Goal: Task Accomplishment & Management: Use online tool/utility

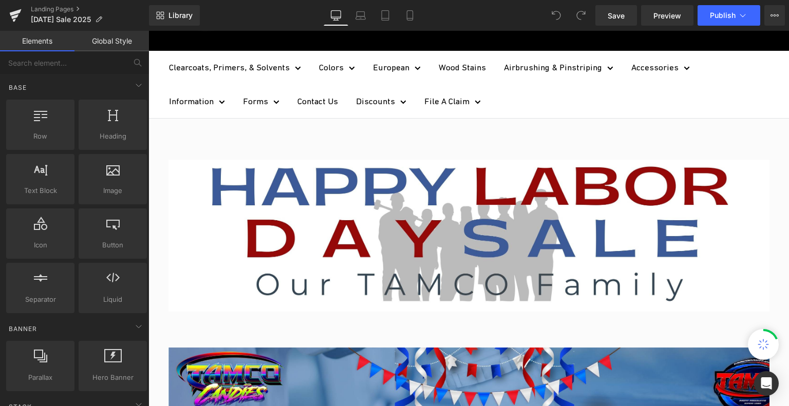
scroll to position [154, 0]
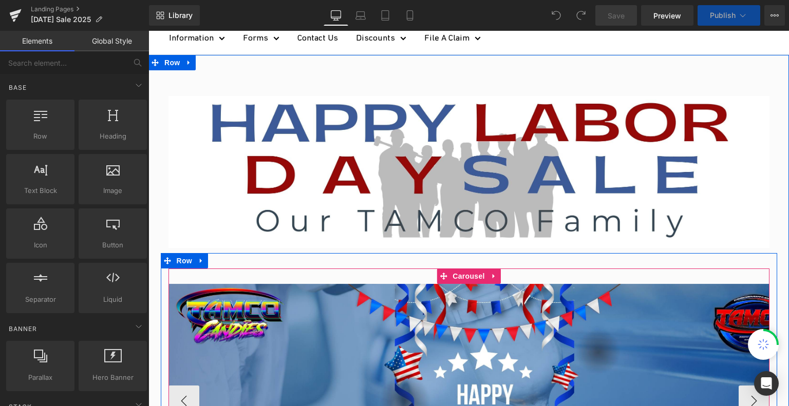
click at [441, 272] on icon at bounding box center [442, 276] width 7 height 8
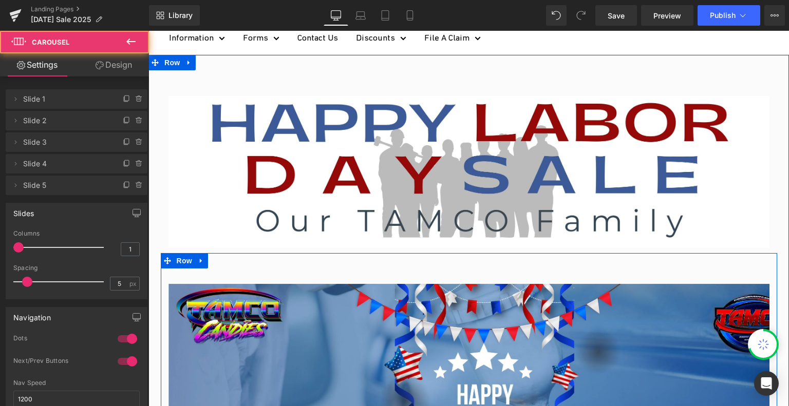
click at [449, 259] on div "Image Image Image Image Image ‹ › [GEOGRAPHIC_DATA]" at bounding box center [469, 388] width 616 height 270
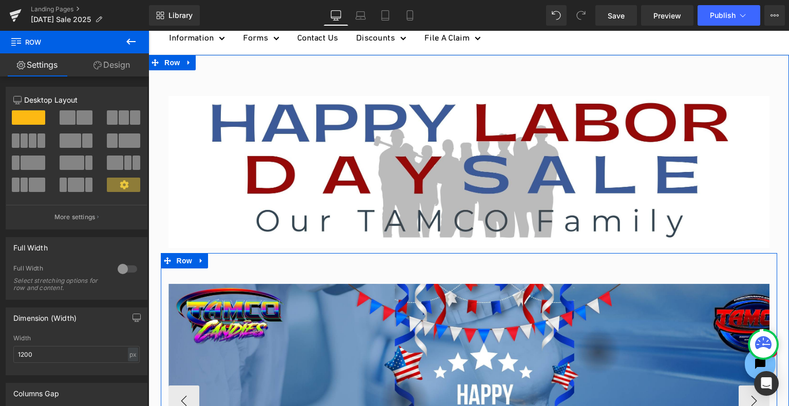
scroll to position [0, 0]
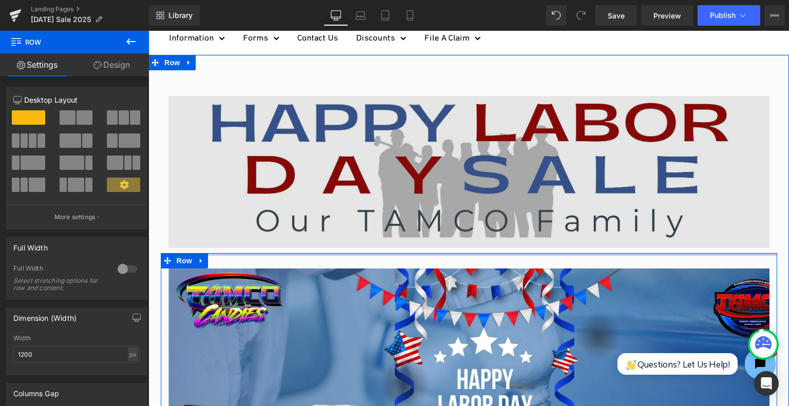
drag, startPoint x: 474, startPoint y: 253, endPoint x: 456, endPoint y: 246, distance: 19.4
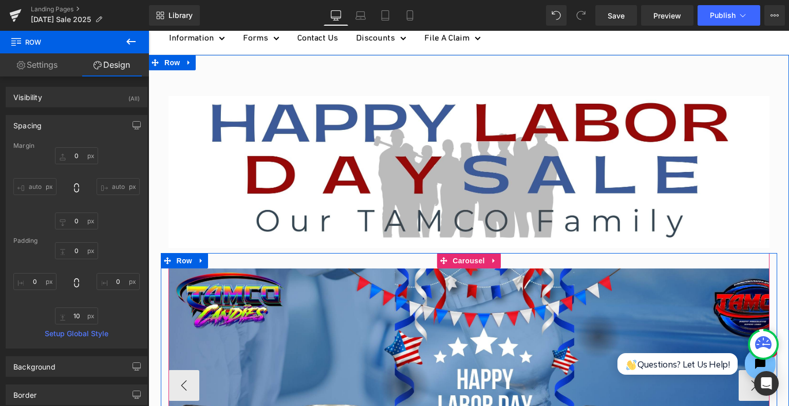
click at [390, 257] on div "Image Image Image Image Image ‹ › [GEOGRAPHIC_DATA]" at bounding box center [468, 378] width 601 height 250
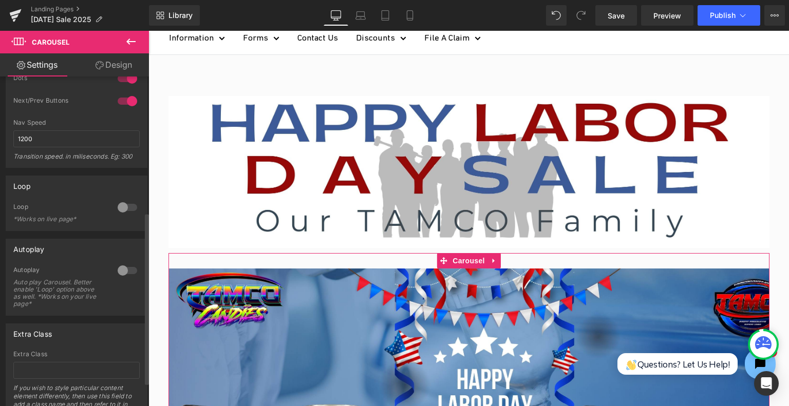
scroll to position [306, 0]
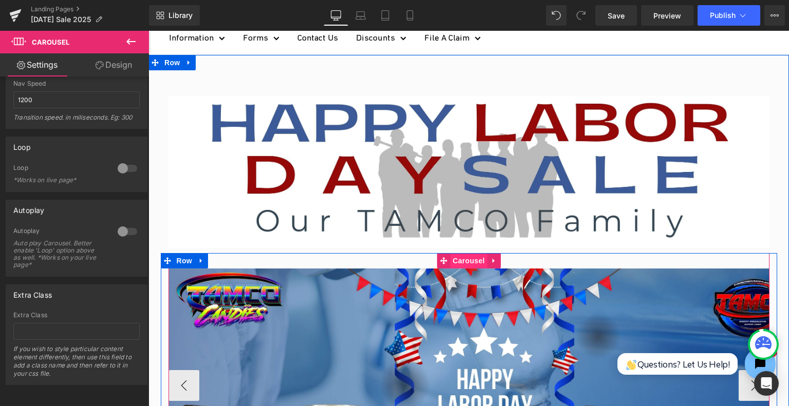
click at [474, 264] on span "Carousel" at bounding box center [468, 260] width 37 height 15
click at [248, 258] on div "Image Image Image Image Image ‹ › [GEOGRAPHIC_DATA]" at bounding box center [468, 378] width 601 height 250
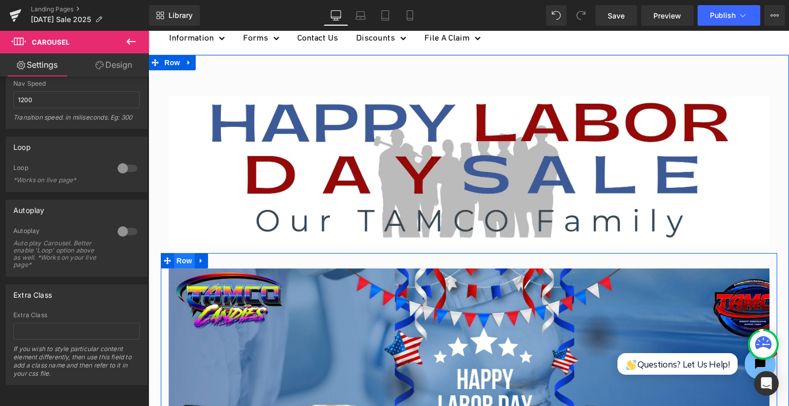
click at [176, 259] on span "Row" at bounding box center [184, 260] width 21 height 15
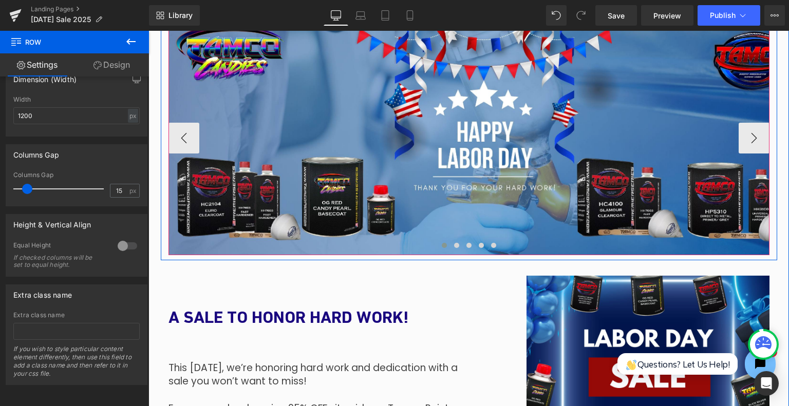
scroll to position [462, 0]
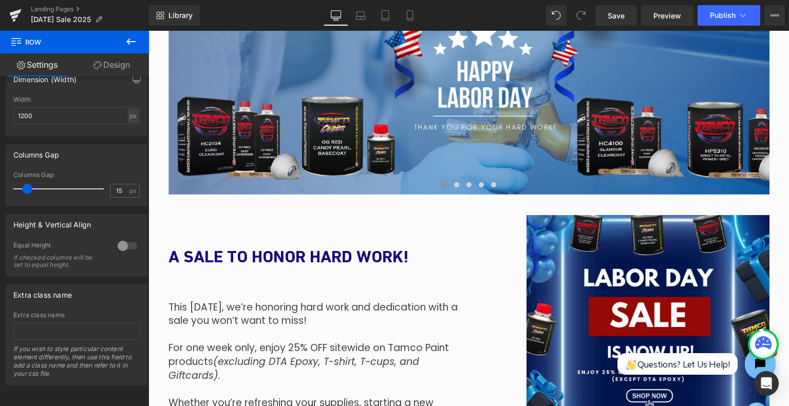
click at [133, 40] on icon at bounding box center [131, 41] width 12 height 12
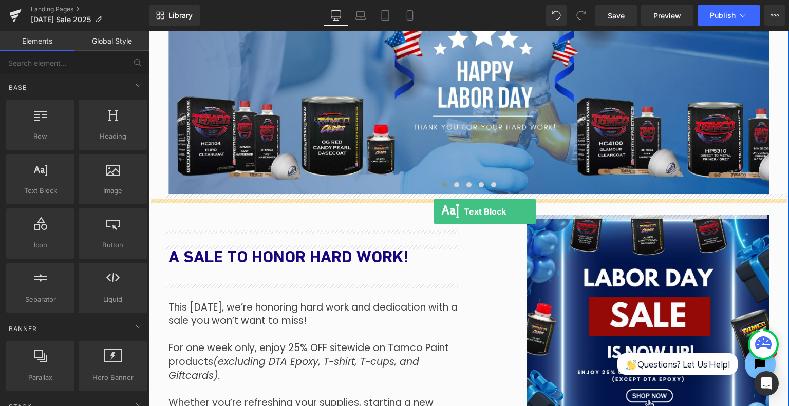
drag, startPoint x: 192, startPoint y: 208, endPoint x: 433, endPoint y: 212, distance: 241.3
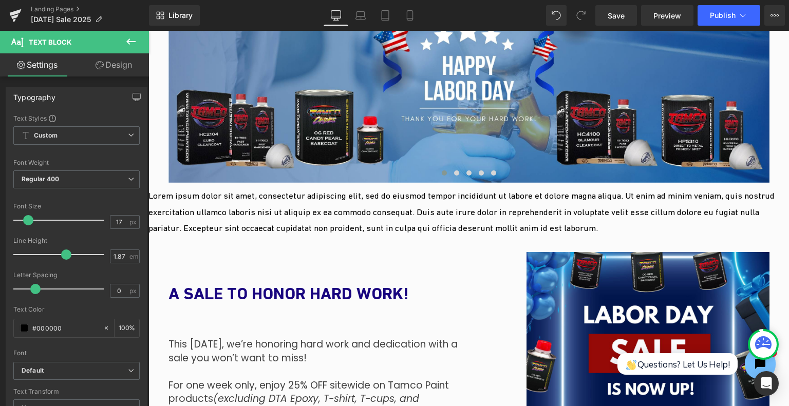
click at [133, 39] on icon at bounding box center [131, 41] width 12 height 12
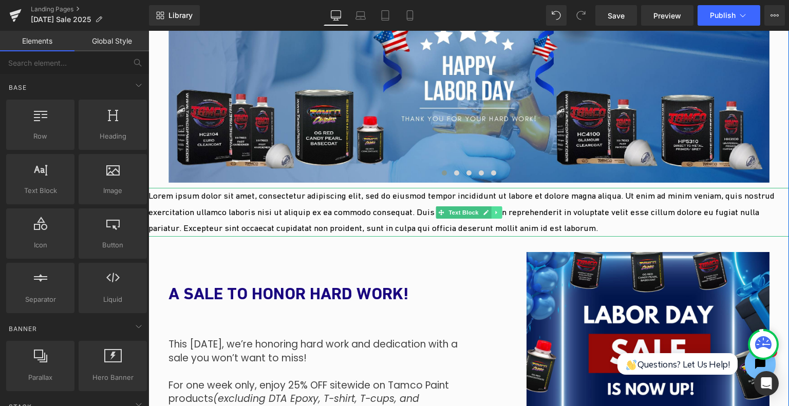
click at [493, 212] on icon at bounding box center [496, 212] width 6 height 6
click at [496, 212] on link at bounding box center [501, 212] width 11 height 12
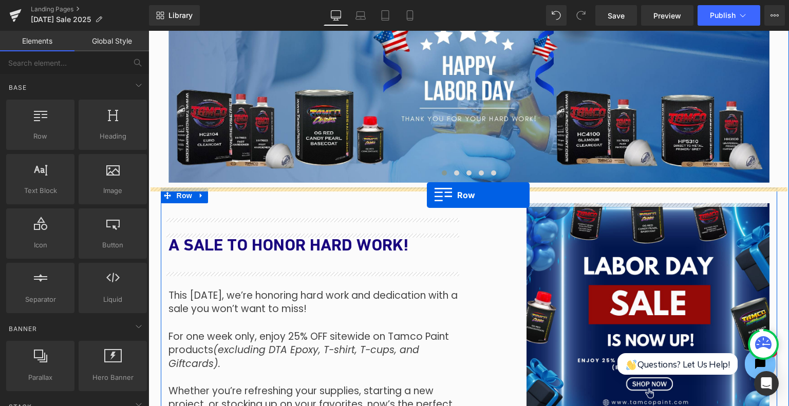
drag, startPoint x: 191, startPoint y: 164, endPoint x: 427, endPoint y: 195, distance: 237.7
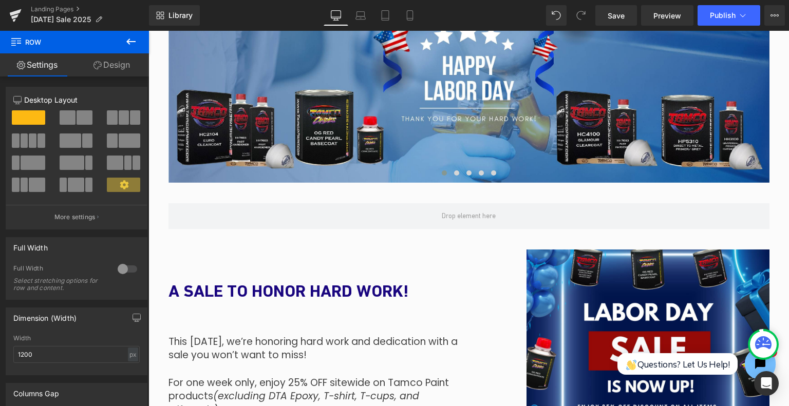
click at [132, 45] on icon at bounding box center [131, 41] width 12 height 12
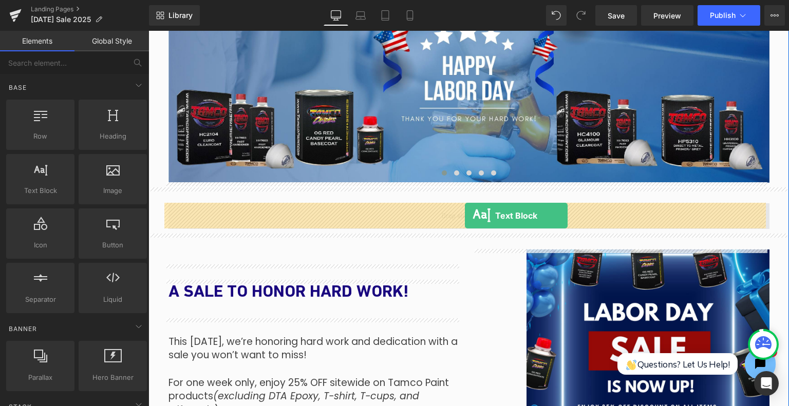
drag, startPoint x: 207, startPoint y: 186, endPoint x: 466, endPoint y: 215, distance: 259.9
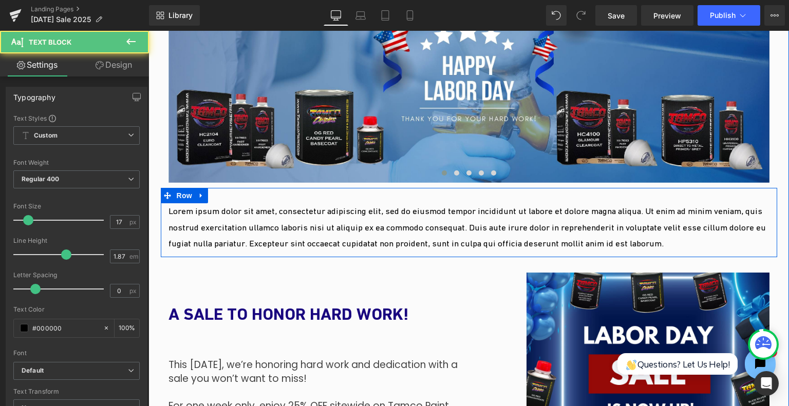
click at [406, 239] on p "Lorem ipsum dolor sit amet, consectetur adipiscing elit, sed do eiusmod tempor …" at bounding box center [468, 227] width 601 height 49
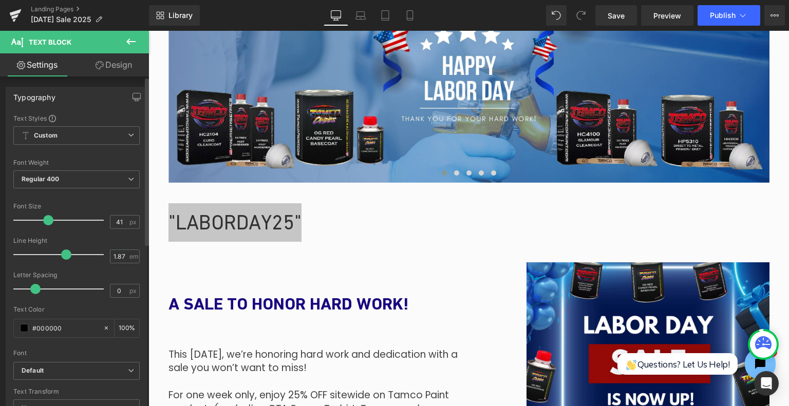
type input "43"
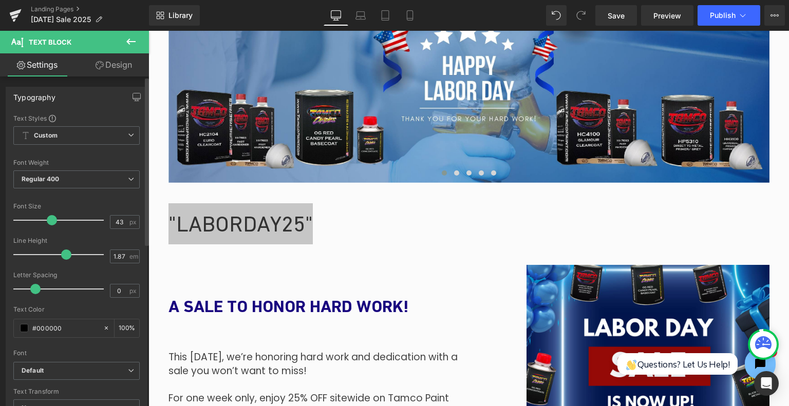
drag, startPoint x: 28, startPoint y: 219, endPoint x: 50, endPoint y: 225, distance: 23.1
click at [50, 225] on div at bounding box center [60, 220] width 85 height 21
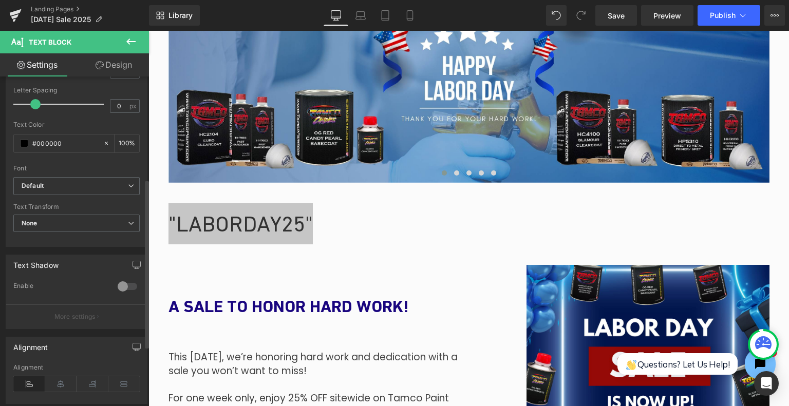
scroll to position [205, 0]
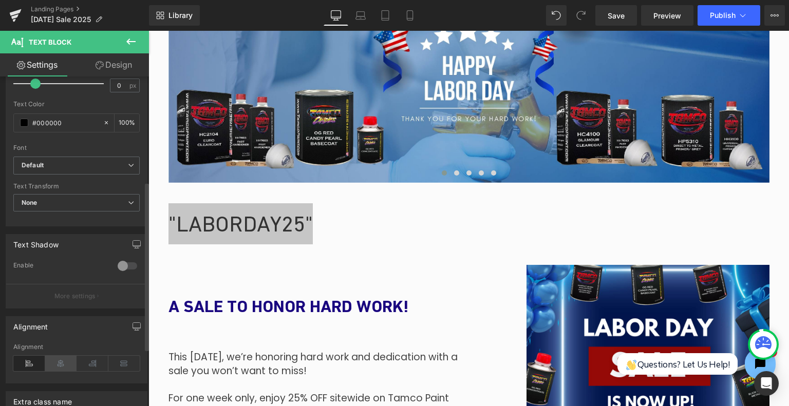
click at [60, 356] on icon at bounding box center [61, 363] width 32 height 15
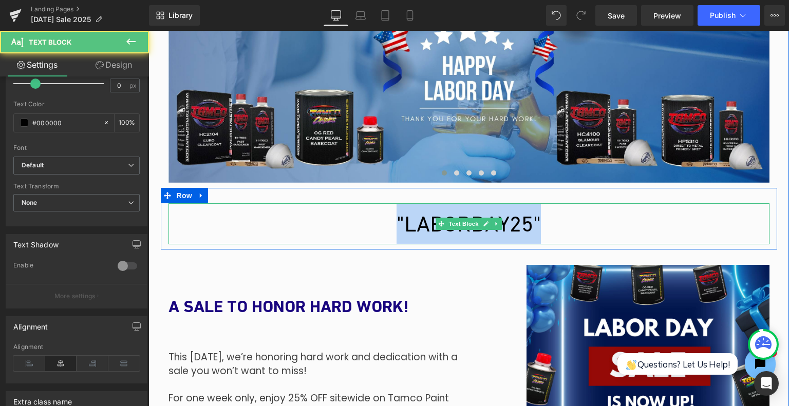
click at [485, 233] on div ""LABORDAY25"" at bounding box center [468, 223] width 601 height 41
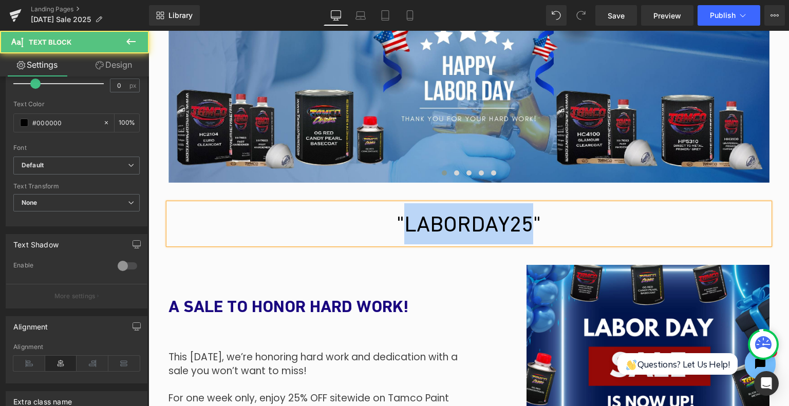
click at [485, 233] on div ""LABORDAY25"" at bounding box center [468, 223] width 601 height 41
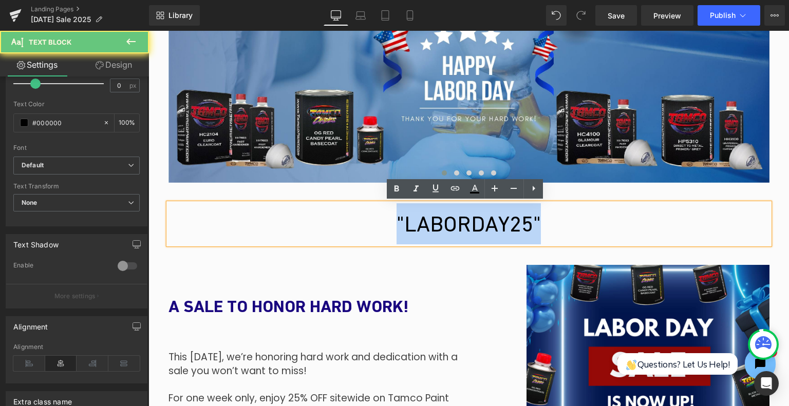
click at [485, 233] on div ""LABORDAY25"" at bounding box center [468, 223] width 601 height 41
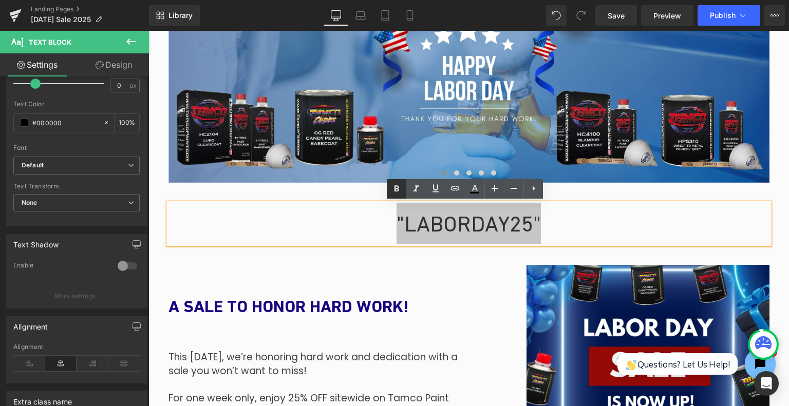
click at [398, 187] on icon at bounding box center [396, 189] width 5 height 6
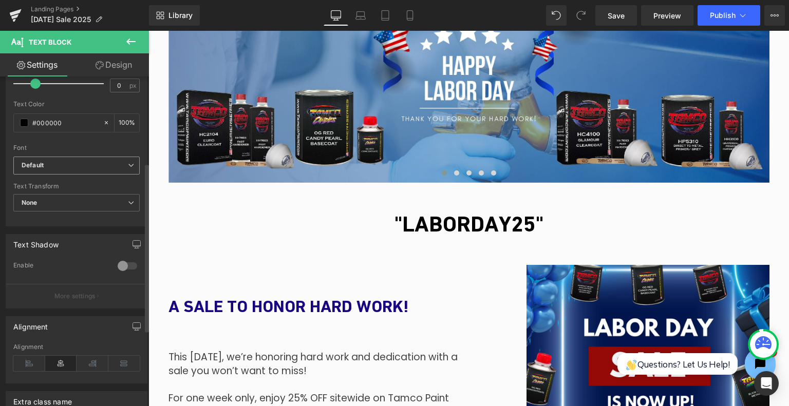
scroll to position [103, 0]
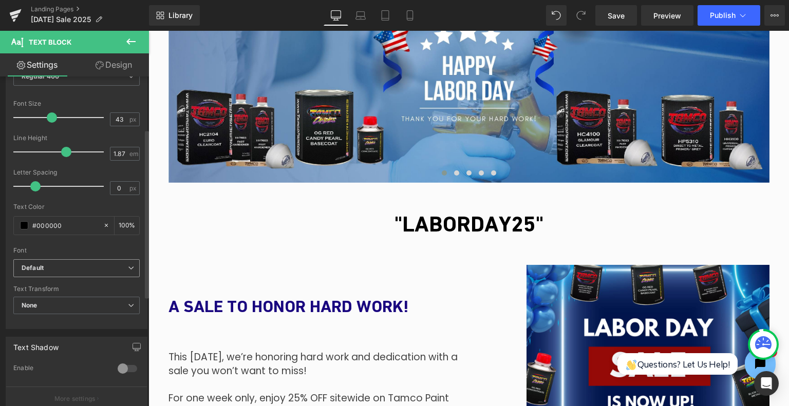
click at [111, 268] on b "Default" at bounding box center [75, 268] width 106 height 9
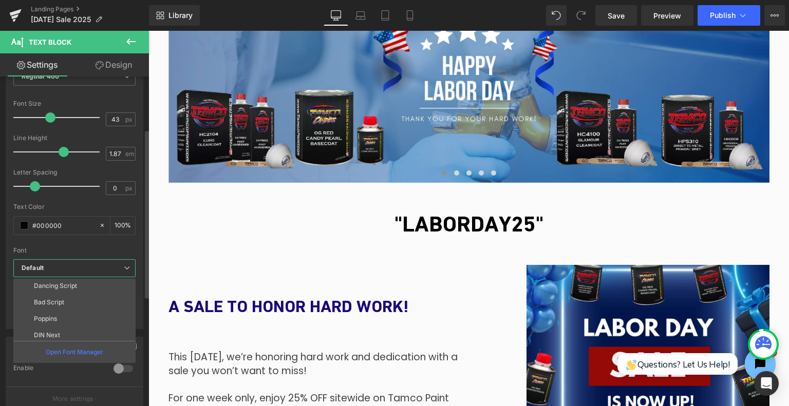
scroll to position [70, 0]
click at [76, 314] on li "Poppins" at bounding box center [76, 316] width 127 height 16
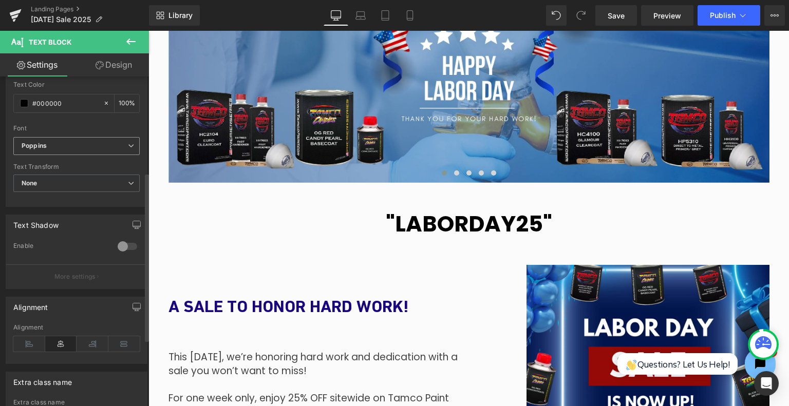
scroll to position [257, 0]
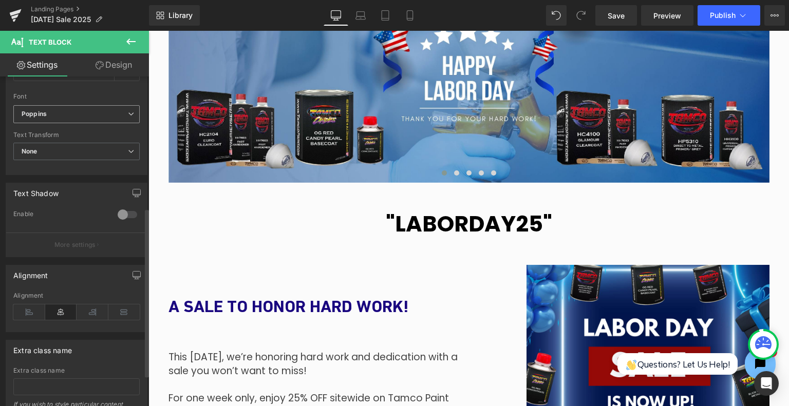
click at [119, 117] on b "Poppins" at bounding box center [75, 114] width 106 height 9
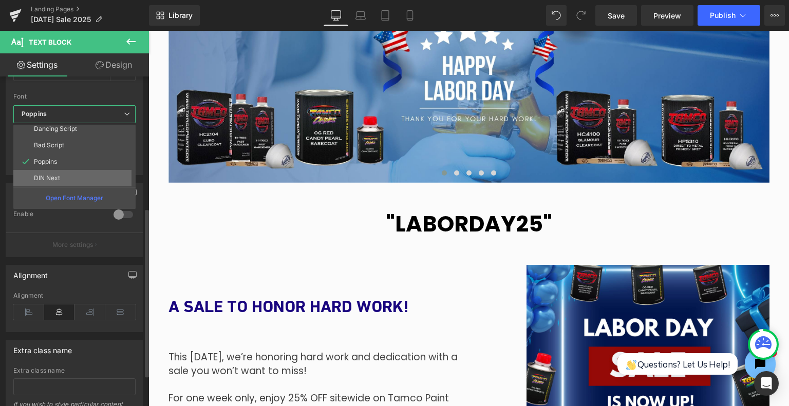
click at [98, 172] on li "DIN Next" at bounding box center [76, 178] width 127 height 16
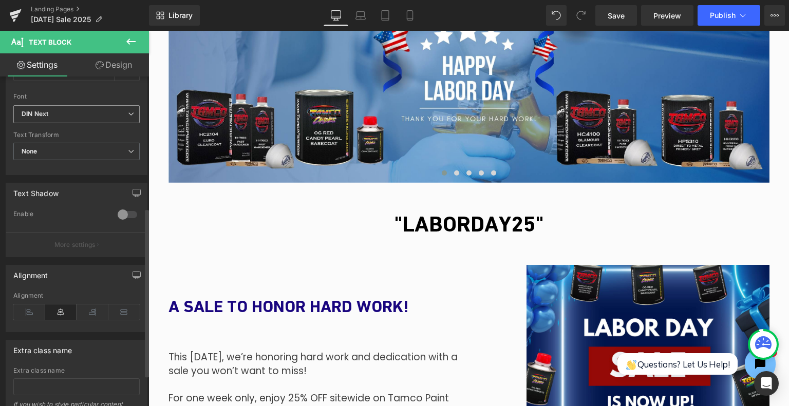
click at [103, 110] on b "DIN Next" at bounding box center [75, 114] width 106 height 9
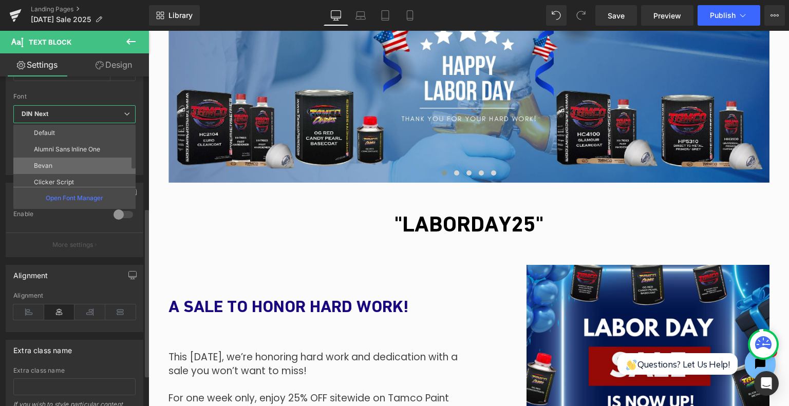
scroll to position [51, 0]
click at [81, 178] on li "Poppins" at bounding box center [76, 180] width 127 height 16
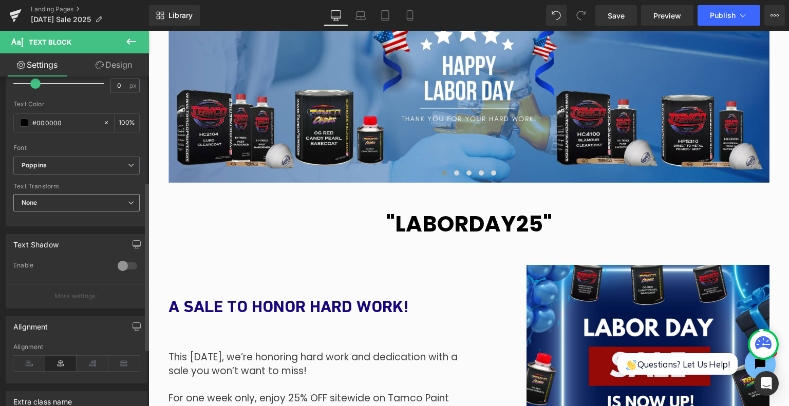
scroll to position [154, 0]
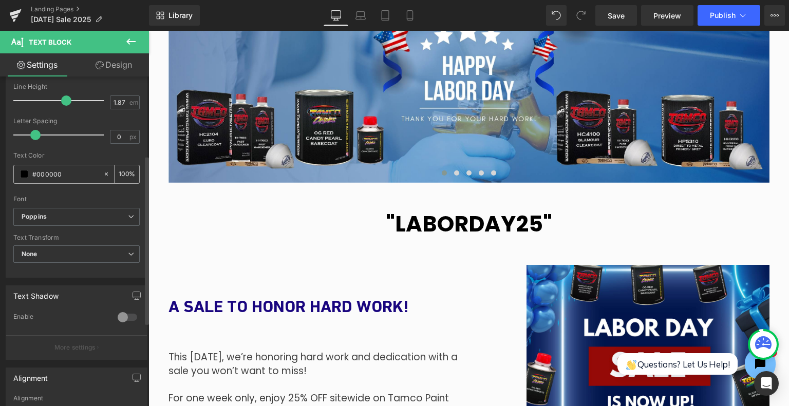
click at [22, 175] on span at bounding box center [24, 174] width 8 height 8
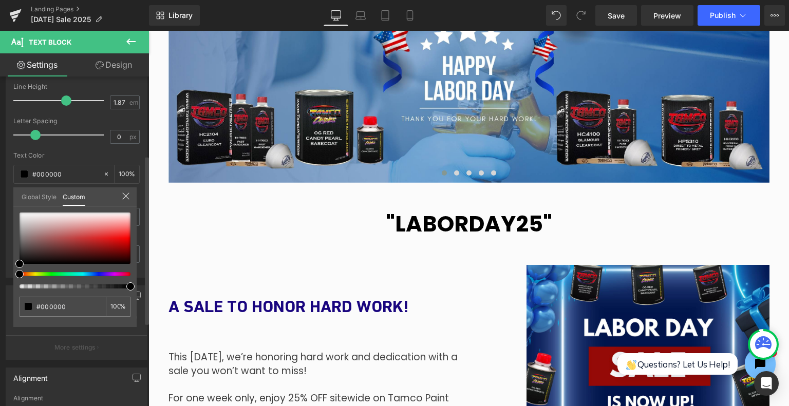
click at [99, 274] on div at bounding box center [70, 274] width 111 height 4
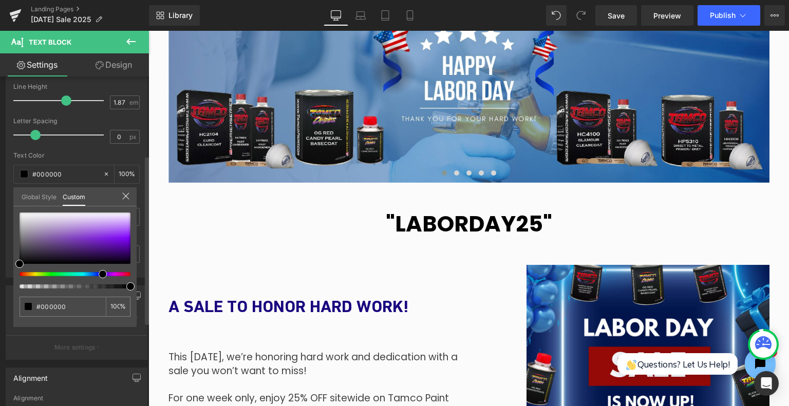
click at [95, 274] on div at bounding box center [70, 274] width 111 height 4
click at [95, 274] on span at bounding box center [99, 274] width 8 height 8
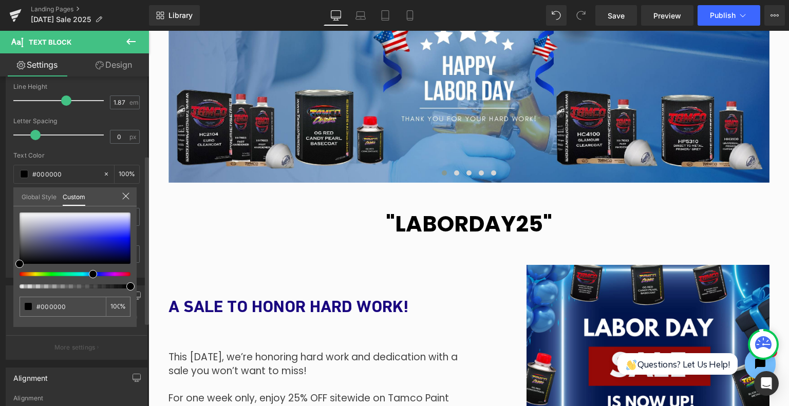
drag, startPoint x: 97, startPoint y: 275, endPoint x: 87, endPoint y: 275, distance: 10.3
click at [87, 275] on div at bounding box center [70, 274] width 111 height 4
click at [108, 251] on div at bounding box center [75, 238] width 111 height 51
type input "#0c0f6e"
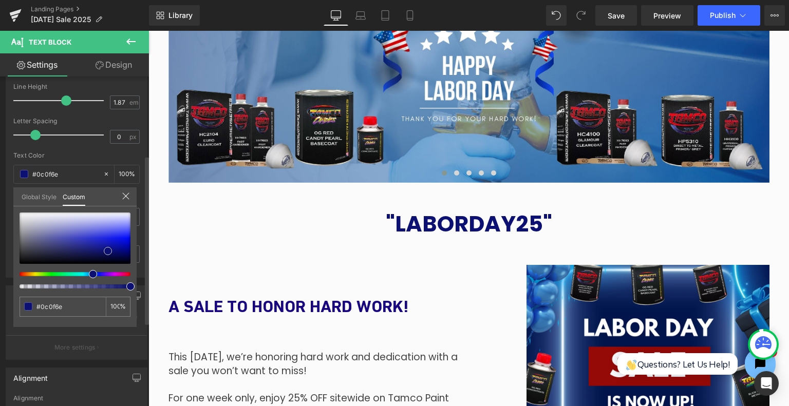
type input "#0c1072"
click at [114, 245] on div at bounding box center [75, 238] width 111 height 51
type input "#0c11a6"
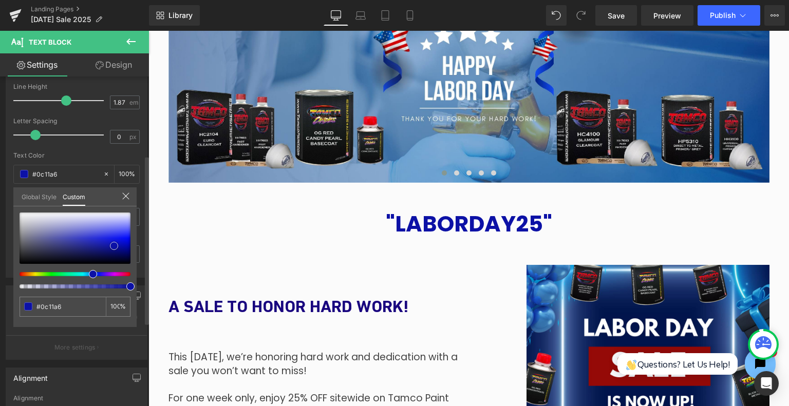
click at [106, 252] on div at bounding box center [75, 238] width 111 height 51
type input "#0d1176"
type input "#0c0f68"
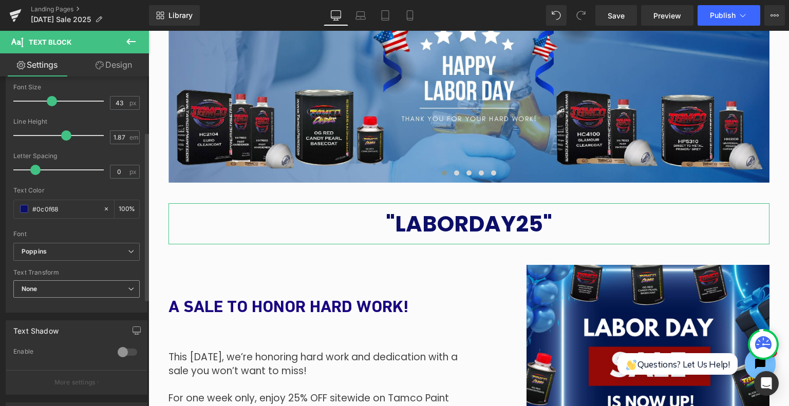
scroll to position [103, 0]
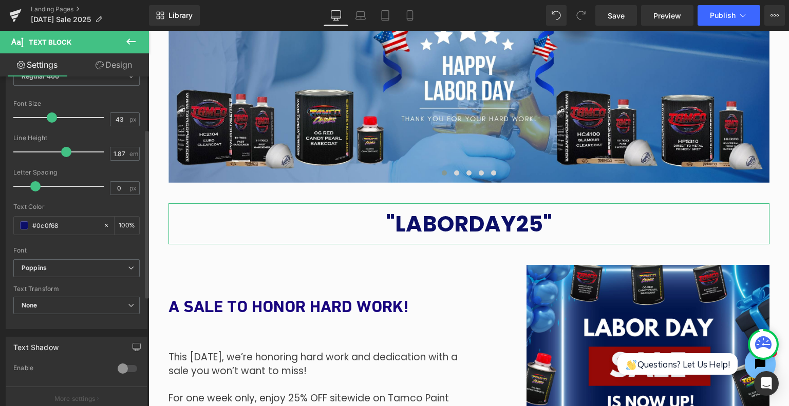
click at [66, 297] on span "None" at bounding box center [76, 306] width 126 height 18
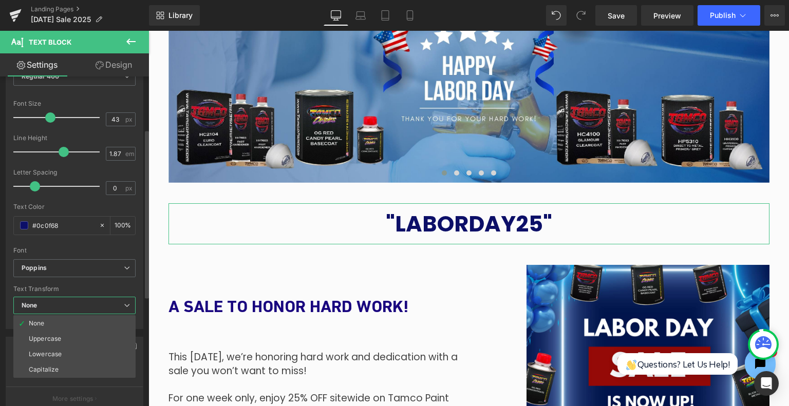
click at [68, 299] on span "None" at bounding box center [74, 306] width 122 height 18
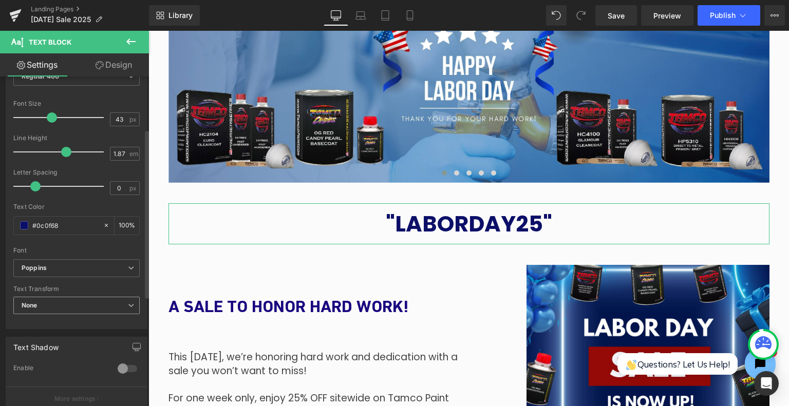
click at [68, 299] on span "None" at bounding box center [76, 306] width 126 height 18
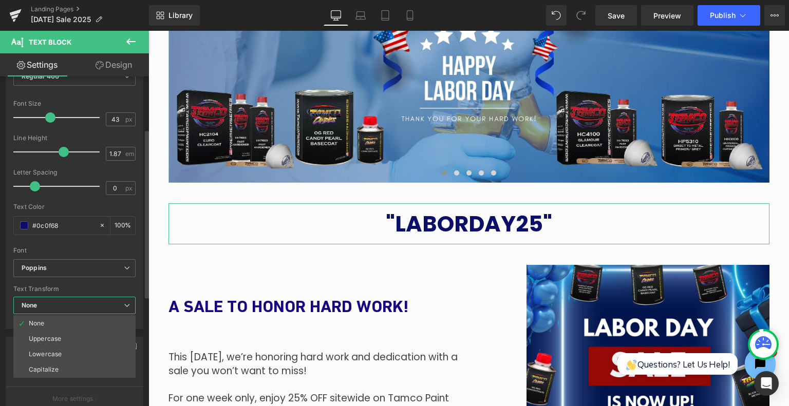
click at [80, 303] on span "None" at bounding box center [74, 306] width 122 height 18
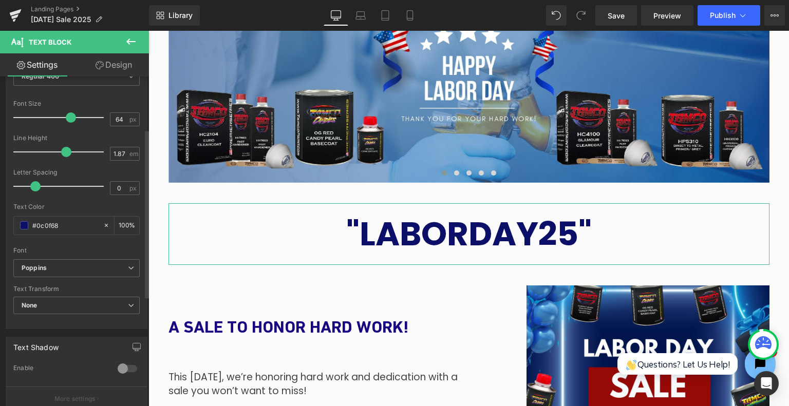
drag, startPoint x: 47, startPoint y: 114, endPoint x: 65, endPoint y: 121, distance: 19.0
click at [66, 121] on span at bounding box center [71, 117] width 10 height 10
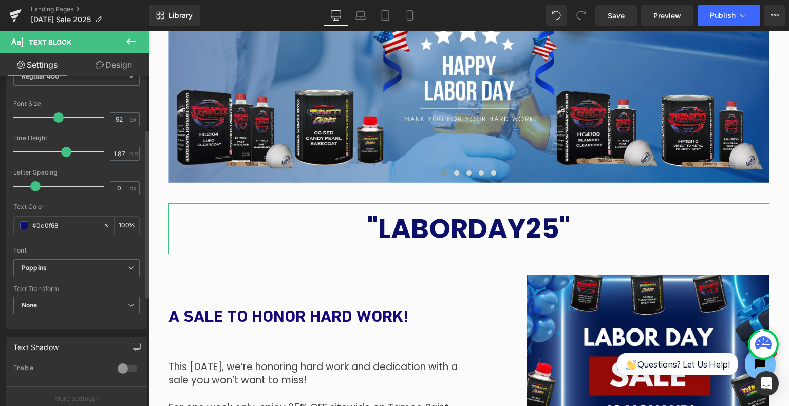
type input "50"
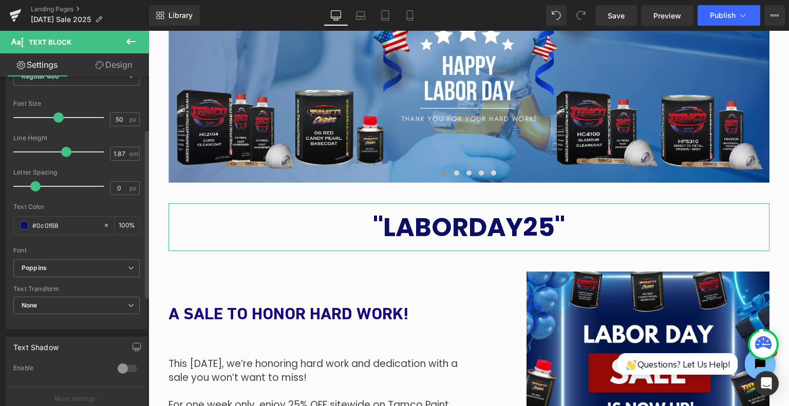
drag, startPoint x: 65, startPoint y: 114, endPoint x: 53, endPoint y: 114, distance: 12.3
click at [53, 114] on span at bounding box center [58, 117] width 10 height 10
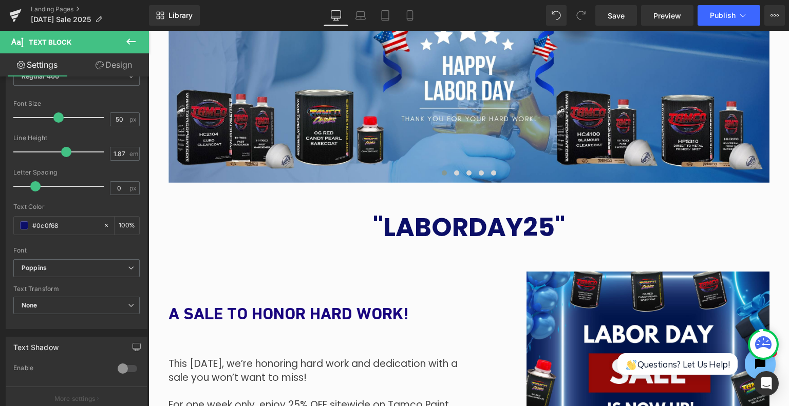
click at [133, 34] on button at bounding box center [131, 42] width 36 height 23
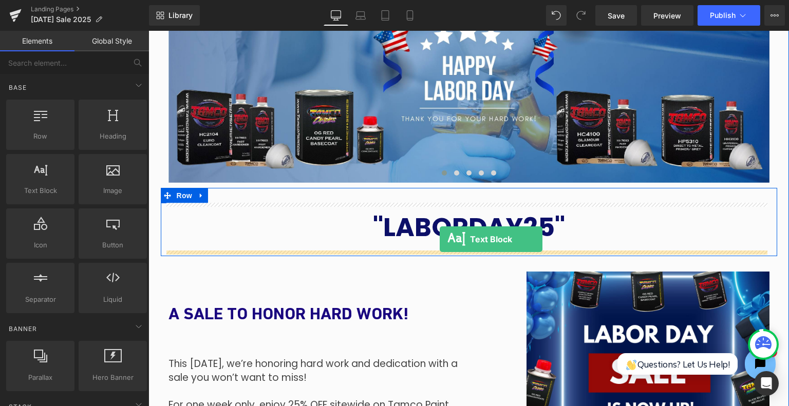
drag, startPoint x: 186, startPoint y: 224, endPoint x: 439, endPoint y: 239, distance: 253.6
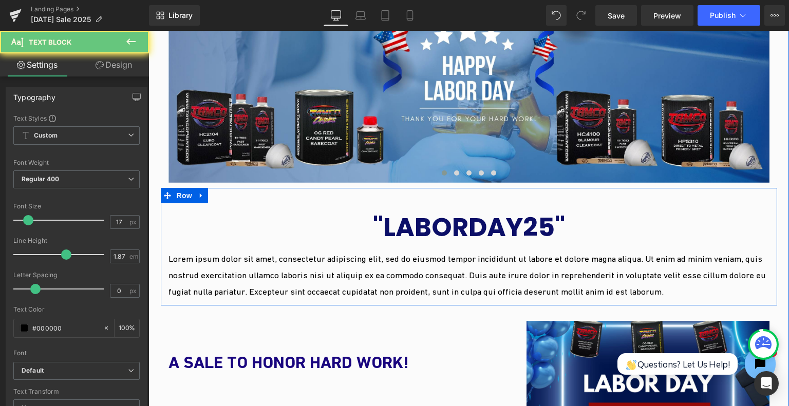
click at [435, 264] on p "Lorem ipsum dolor sit amet, consectetur adipiscing elit, sed do eiusmod tempor …" at bounding box center [468, 275] width 601 height 49
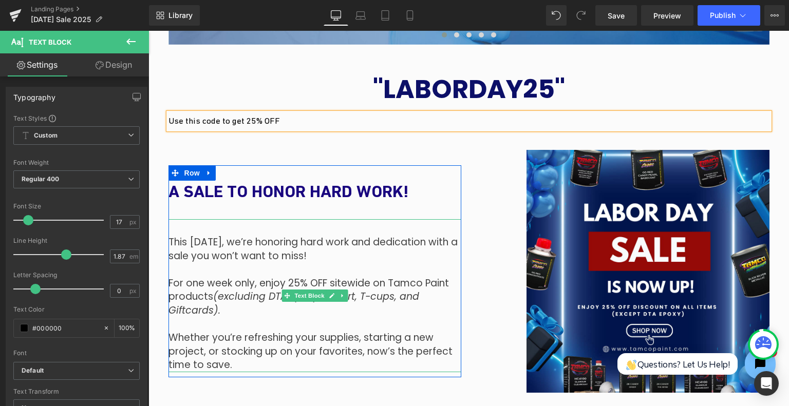
scroll to position [616, 0]
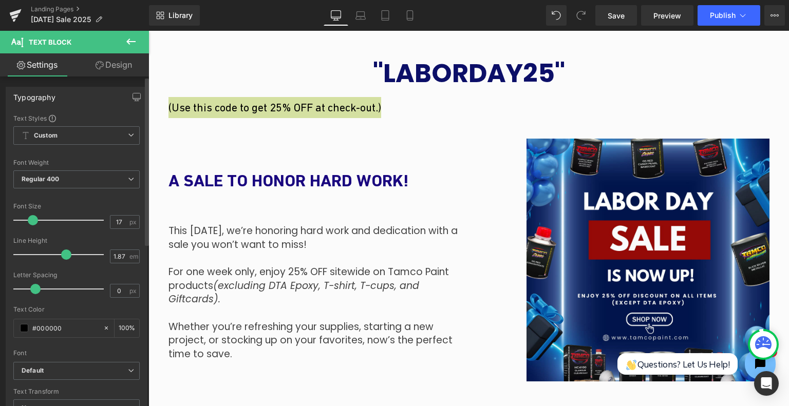
click at [33, 220] on span at bounding box center [33, 220] width 10 height 10
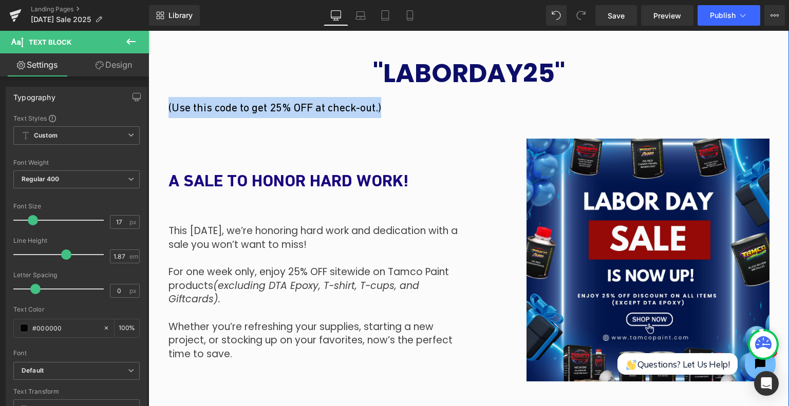
click at [376, 105] on p "(Use this code to get 25% OFF at check-out.)" at bounding box center [468, 107] width 601 height 21
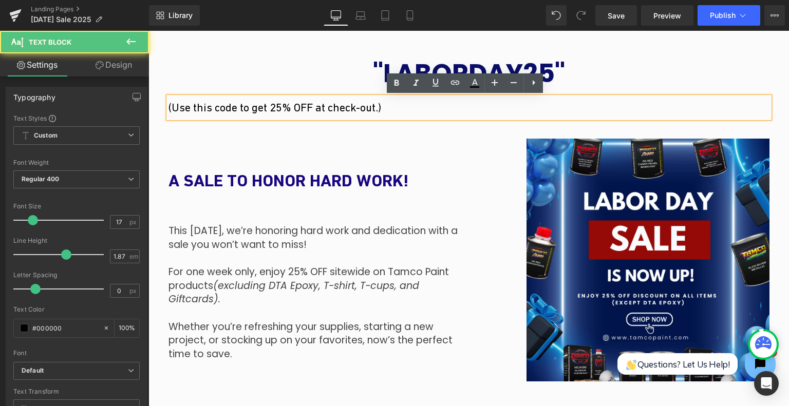
click at [387, 110] on p "(Use this code to get 25% OFF at check-out.)" at bounding box center [468, 107] width 601 height 21
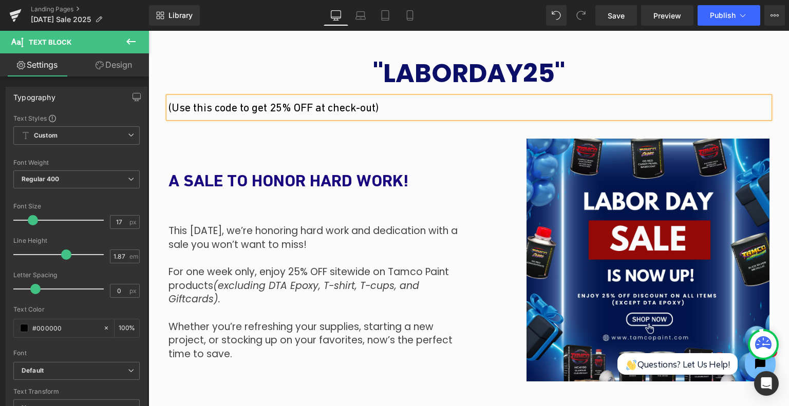
click at [397, 114] on p "(Use this code to get 25% OFF at check-out)" at bounding box center [468, 107] width 601 height 21
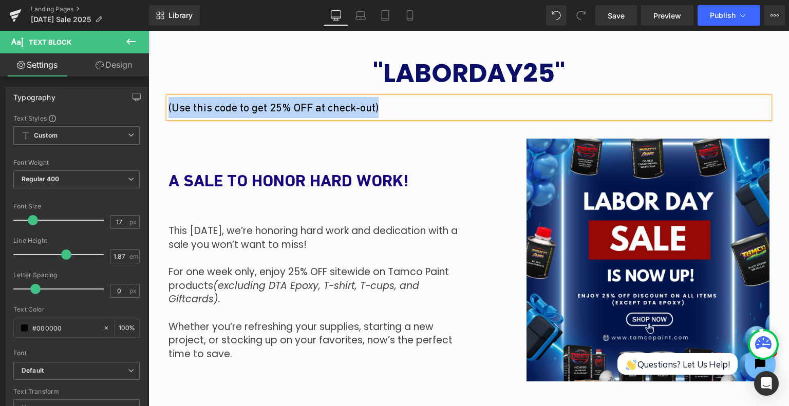
click at [406, 107] on p "(Use this code to get 25% OFF at check-out)" at bounding box center [468, 107] width 601 height 21
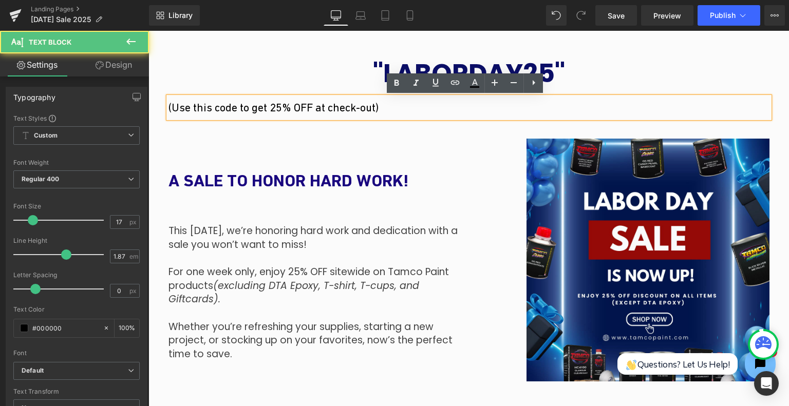
click at [406, 107] on p "(Use this code to get 25% OFF at check-out)" at bounding box center [468, 107] width 601 height 21
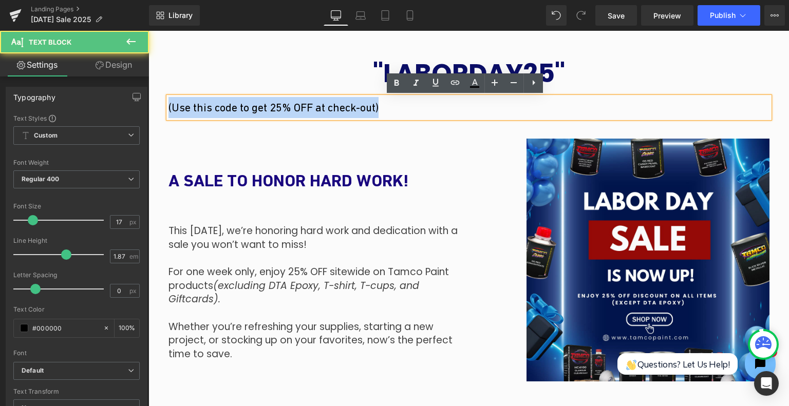
click at [406, 107] on p "(Use this code to get 25% OFF at check-out)" at bounding box center [468, 107] width 601 height 21
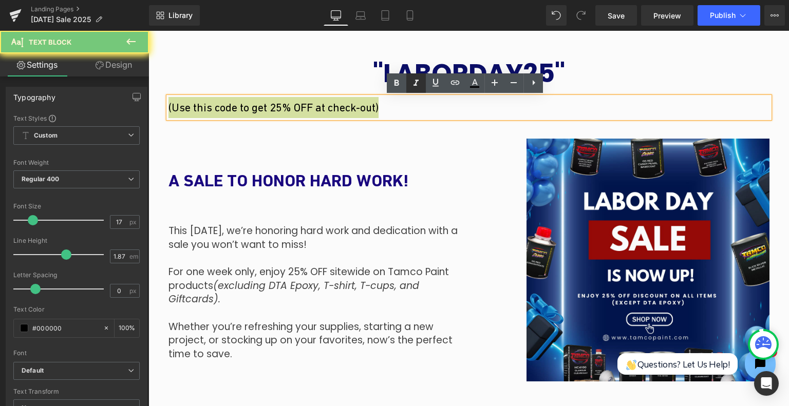
click at [417, 82] on icon at bounding box center [416, 83] width 12 height 12
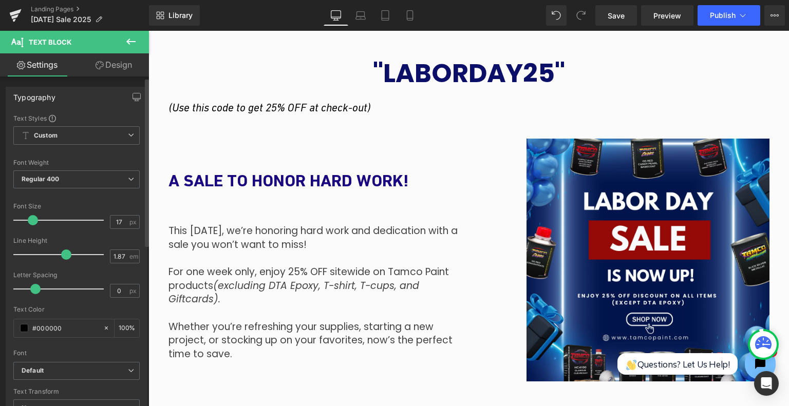
scroll to position [205, 0]
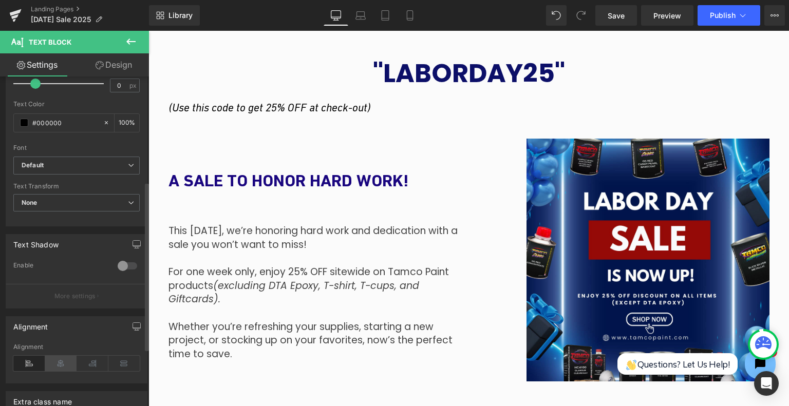
click at [55, 360] on icon at bounding box center [61, 363] width 32 height 15
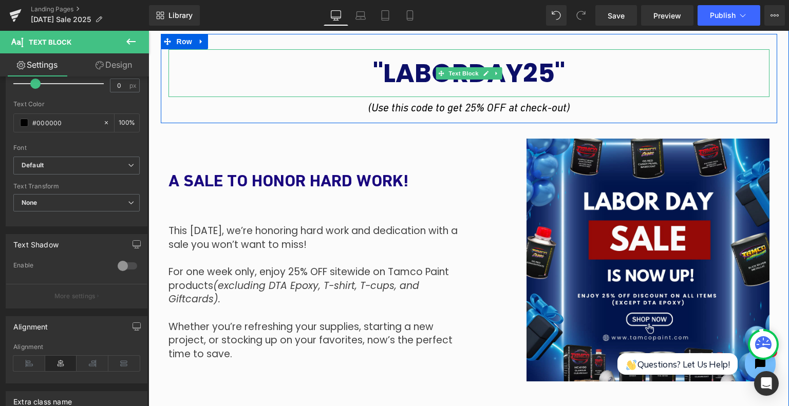
click at [589, 85] on div ""LABORDAY25"" at bounding box center [468, 73] width 601 height 48
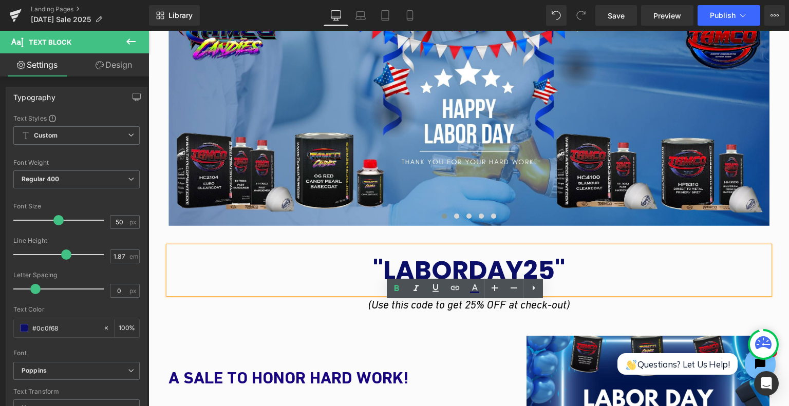
scroll to position [462, 0]
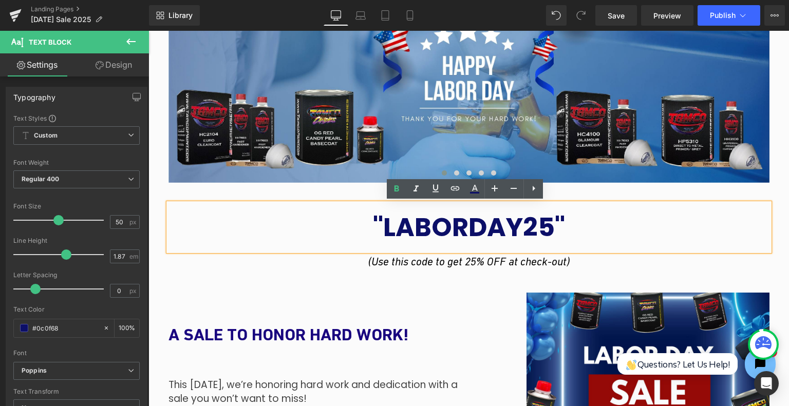
click at [562, 221] on div ""LABORDAY25"" at bounding box center [468, 227] width 601 height 48
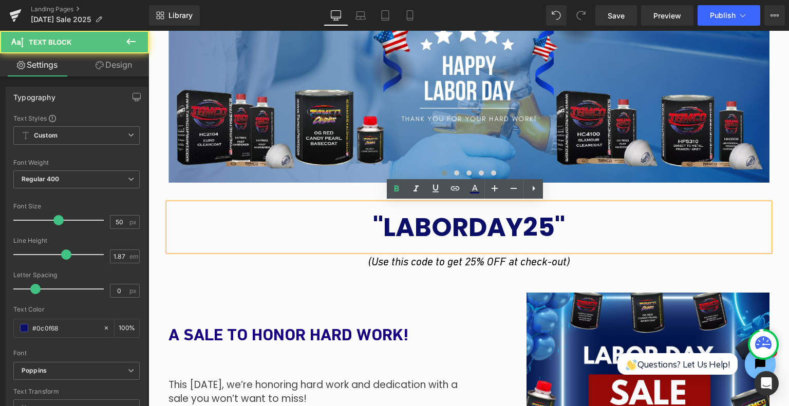
click at [562, 221] on div ""LABORDAY25"" at bounding box center [468, 227] width 601 height 48
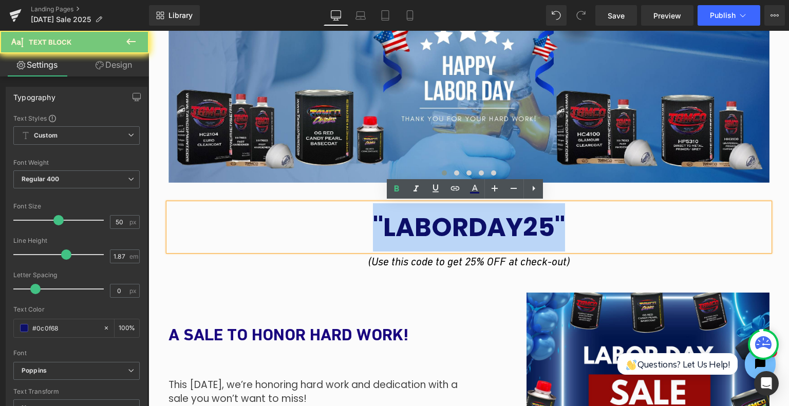
click at [562, 221] on div ""LABORDAY25"" at bounding box center [468, 227] width 601 height 48
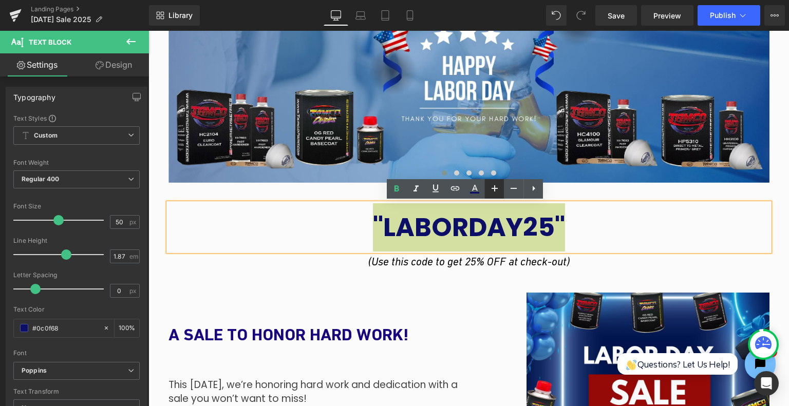
click at [497, 195] on link at bounding box center [494, 189] width 20 height 20
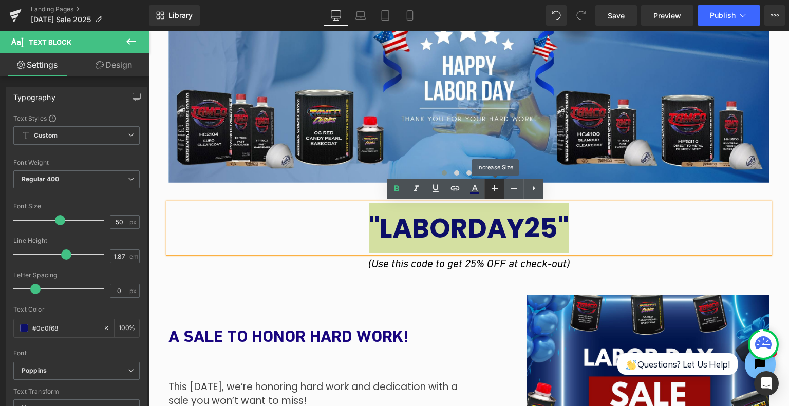
click at [497, 195] on link at bounding box center [494, 189] width 20 height 20
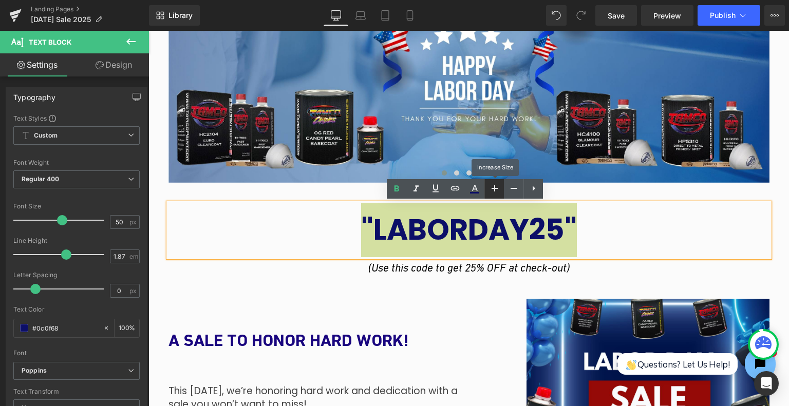
click at [497, 195] on link at bounding box center [494, 189] width 20 height 20
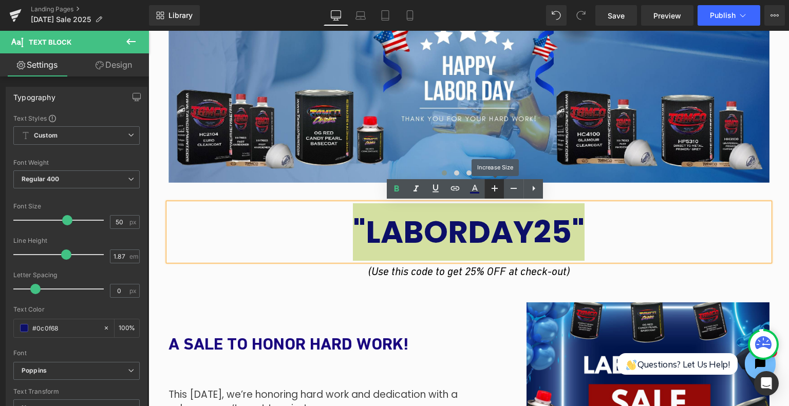
click at [497, 195] on link at bounding box center [494, 189] width 20 height 20
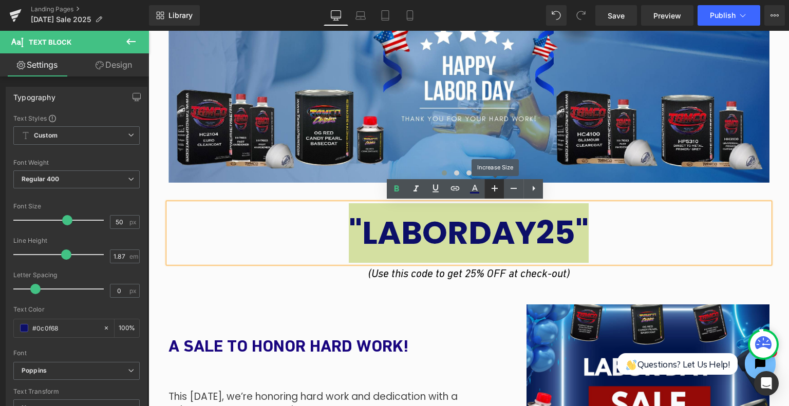
click at [497, 195] on link at bounding box center [494, 189] width 20 height 20
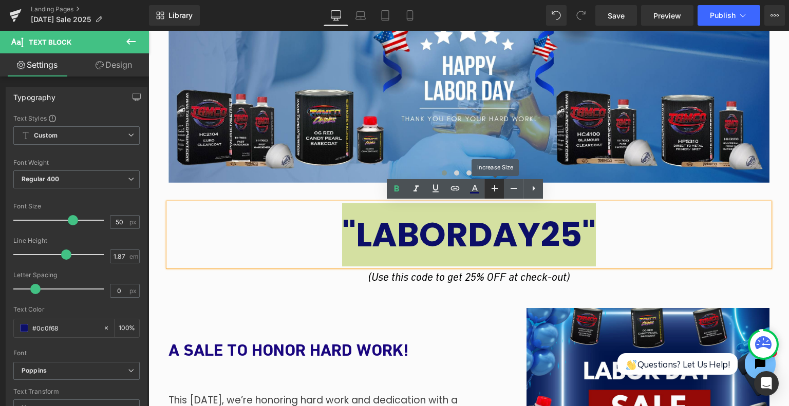
click at [497, 195] on link at bounding box center [494, 189] width 20 height 20
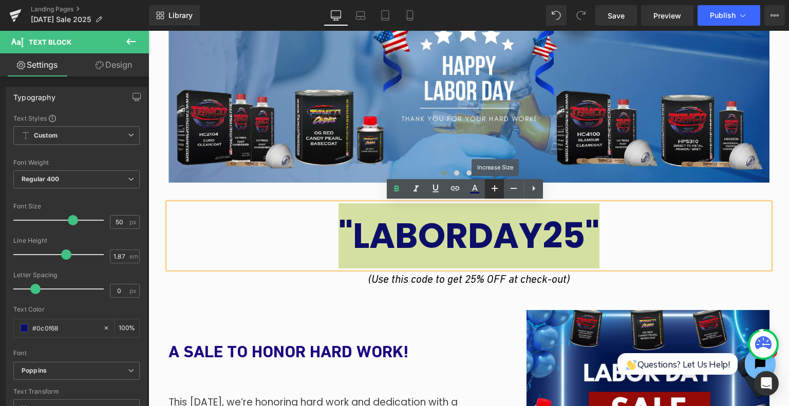
click at [497, 195] on link at bounding box center [494, 189] width 20 height 20
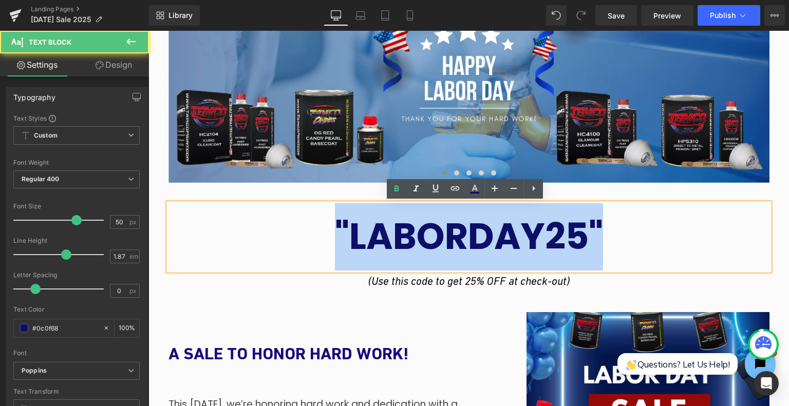
click at [606, 240] on div ""LABORDAY25"" at bounding box center [468, 236] width 601 height 67
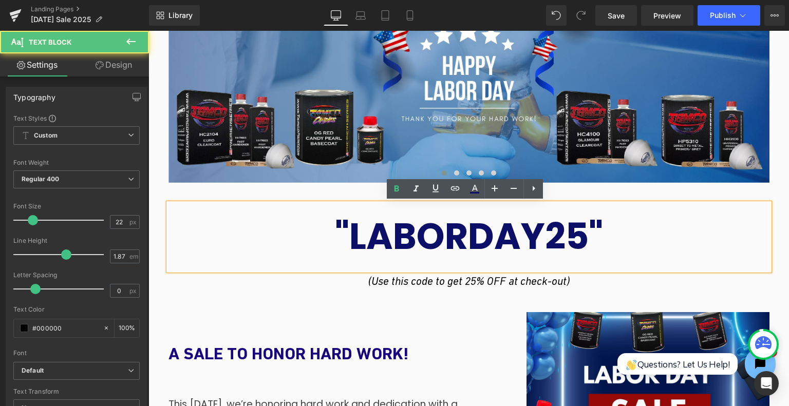
drag, startPoint x: 416, startPoint y: 271, endPoint x: 416, endPoint y: 265, distance: 5.7
click at [416, 251] on div ""LABORDAY25" Text Block (Use this code to get 25% OFF at check-out) Text Block" at bounding box center [469, 247] width 616 height 88
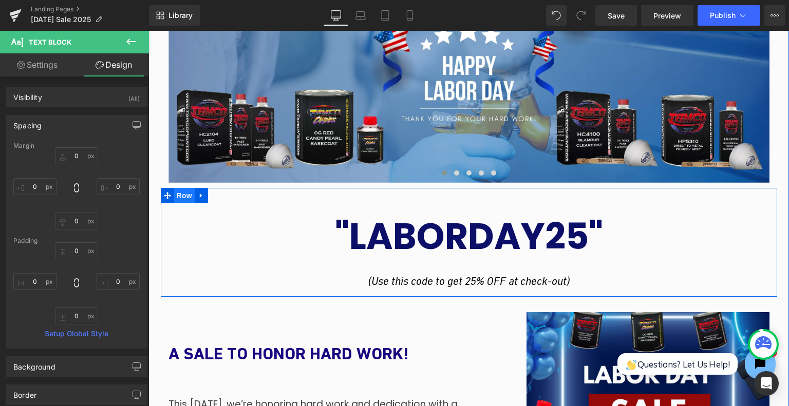
click at [180, 193] on span "Row" at bounding box center [184, 195] width 21 height 15
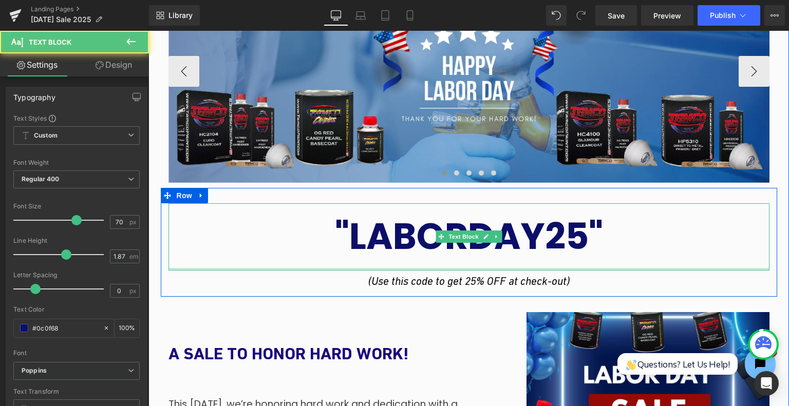
drag, startPoint x: 431, startPoint y: 267, endPoint x: 497, endPoint y: 169, distance: 118.0
click at [432, 242] on div ""LABORDAY25" Text Block" at bounding box center [468, 236] width 601 height 67
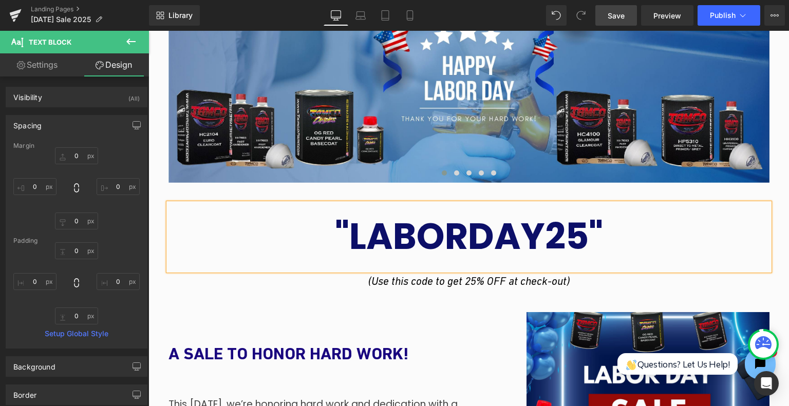
drag, startPoint x: 627, startPoint y: 10, endPoint x: 446, endPoint y: 289, distance: 333.2
click at [627, 10] on link "Save" at bounding box center [616, 15] width 42 height 21
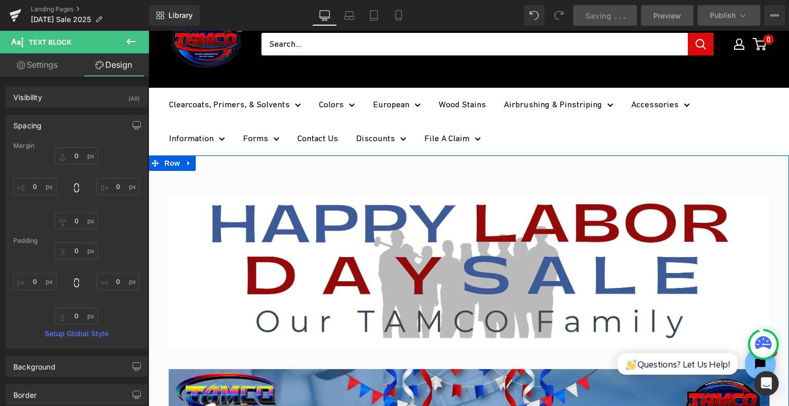
scroll to position [0, 0]
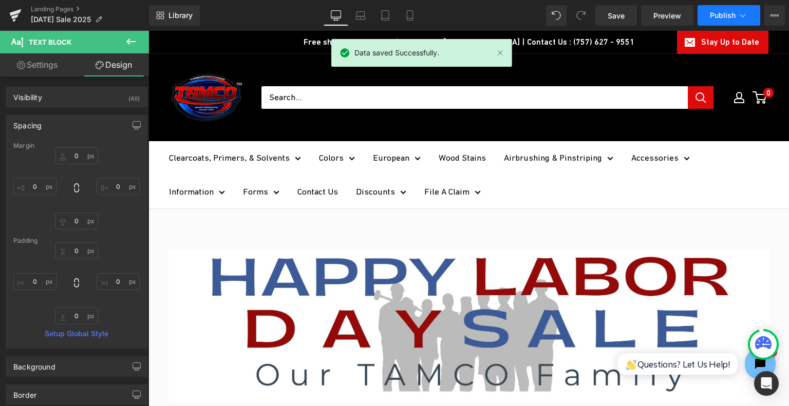
click at [723, 11] on span "Publish" at bounding box center [723, 15] width 26 height 8
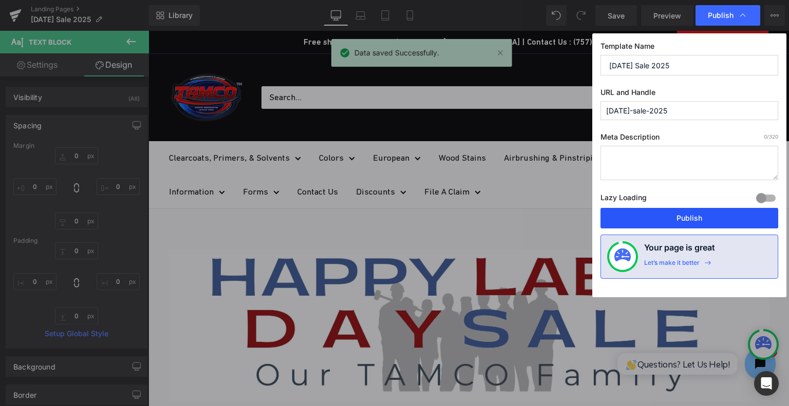
click at [694, 218] on button "Publish" at bounding box center [689, 218] width 178 height 21
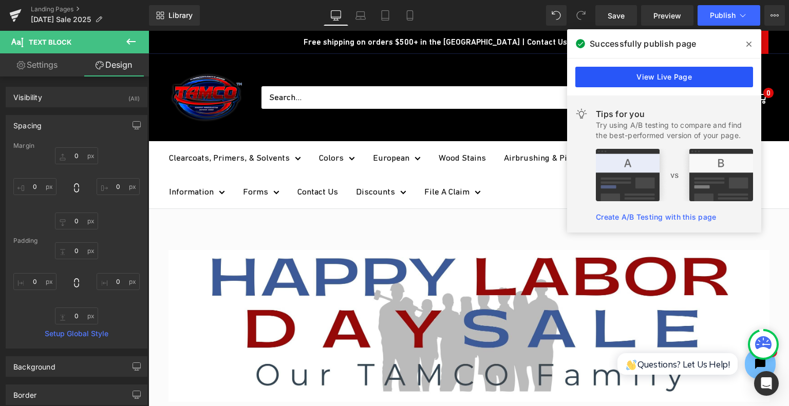
click at [665, 82] on link "View Live Page" at bounding box center [664, 77] width 178 height 21
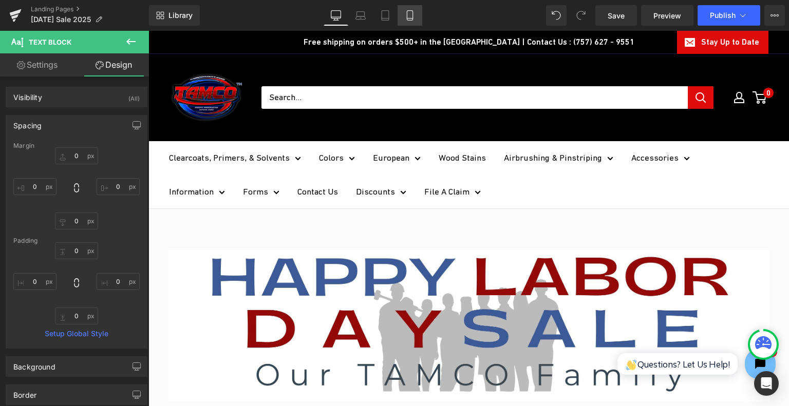
drag, startPoint x: 394, startPoint y: 10, endPoint x: 417, endPoint y: 10, distance: 23.1
click at [394, 10] on link "Tablet" at bounding box center [385, 15] width 25 height 21
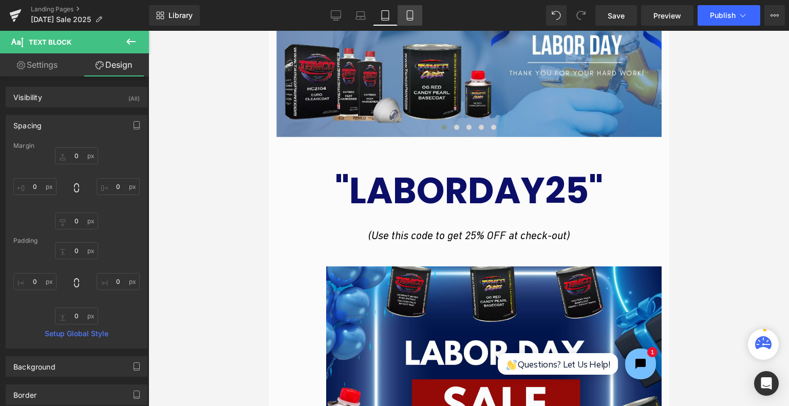
click at [418, 10] on link "Mobile" at bounding box center [409, 15] width 25 height 21
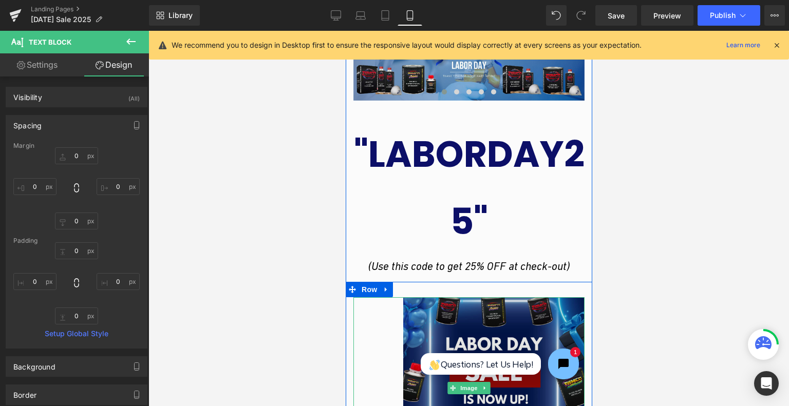
scroll to position [224, 0]
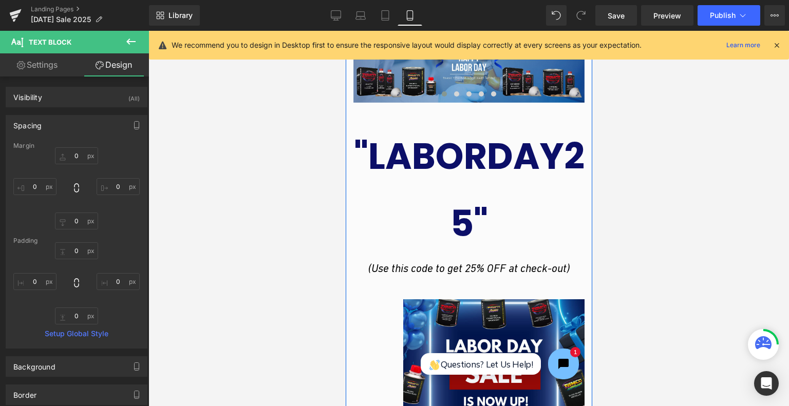
click at [512, 168] on strong ""LABORDAY25"" at bounding box center [468, 190] width 231 height 118
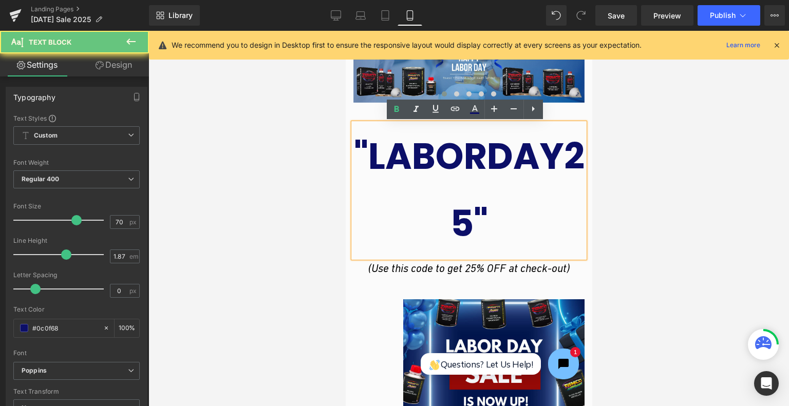
click at [494, 178] on strong ""LABORDAY25"" at bounding box center [468, 190] width 231 height 118
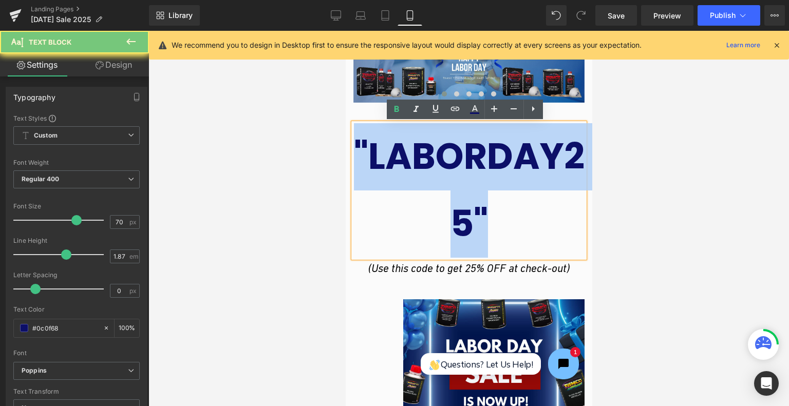
click at [494, 178] on strong ""LABORDAY25"" at bounding box center [468, 190] width 231 height 118
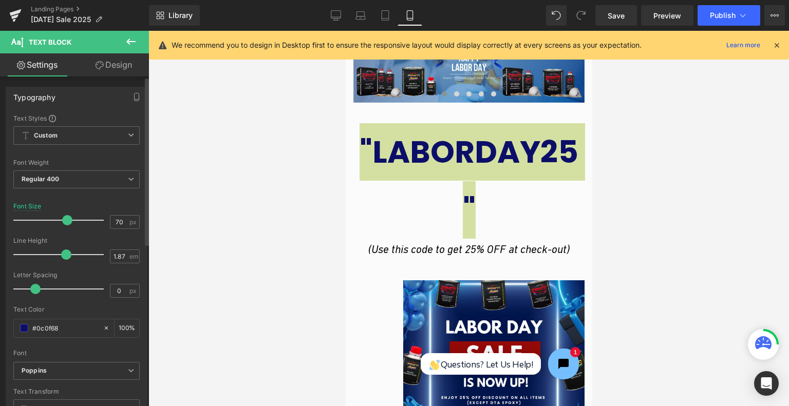
drag, startPoint x: 76, startPoint y: 217, endPoint x: 68, endPoint y: 216, distance: 8.4
click at [68, 216] on span at bounding box center [67, 220] width 10 height 10
click at [384, 13] on icon at bounding box center [385, 15] width 10 height 10
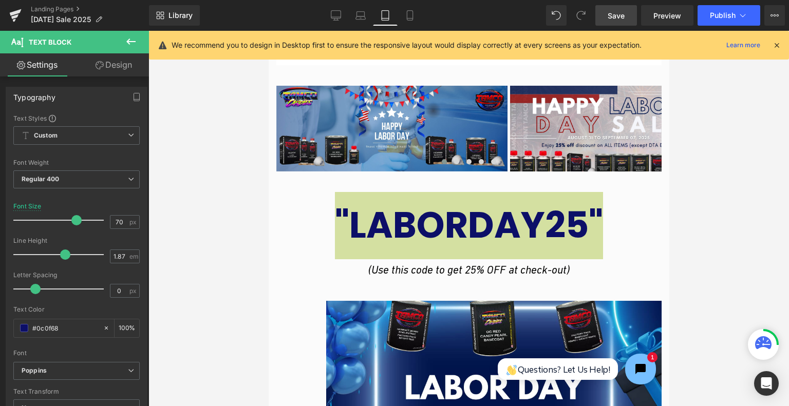
scroll to position [293, 0]
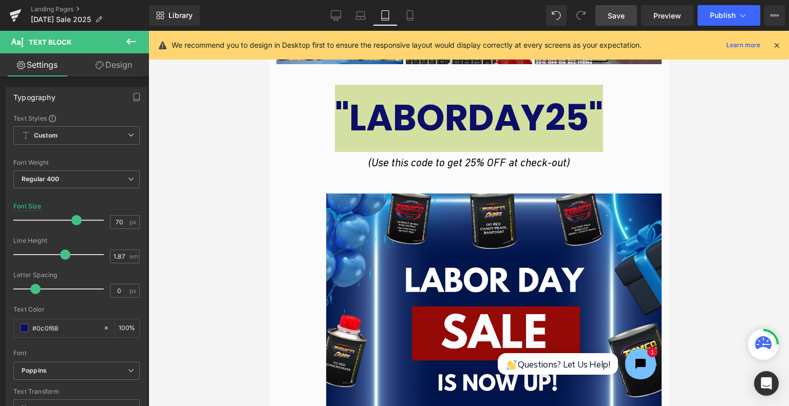
click at [629, 16] on link "Save" at bounding box center [616, 15] width 42 height 21
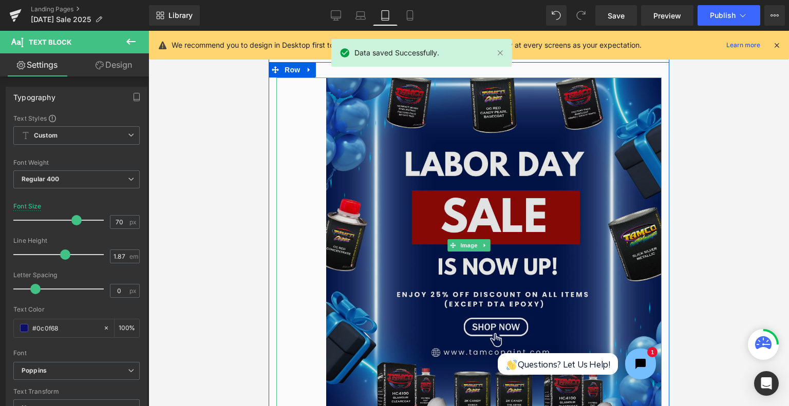
scroll to position [344, 0]
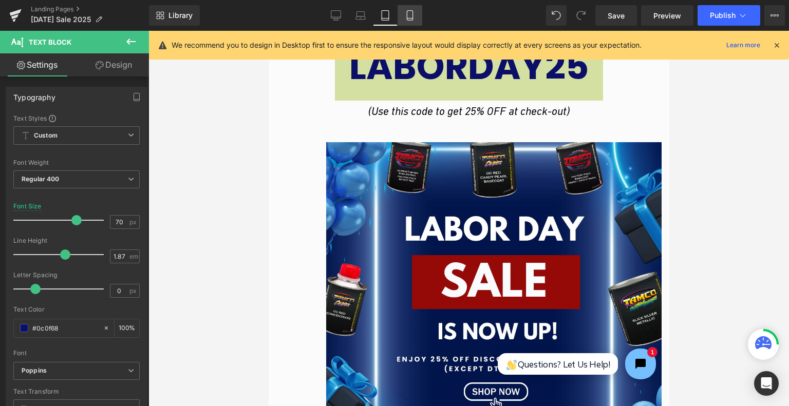
click at [402, 18] on link "Mobile" at bounding box center [409, 15] width 25 height 21
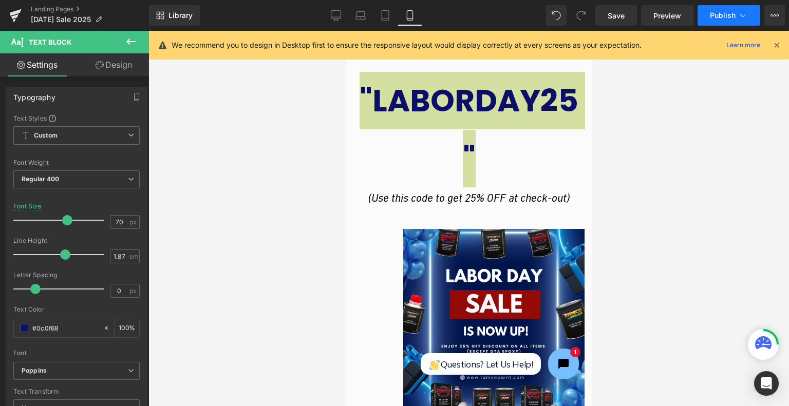
scroll to position [314, 0]
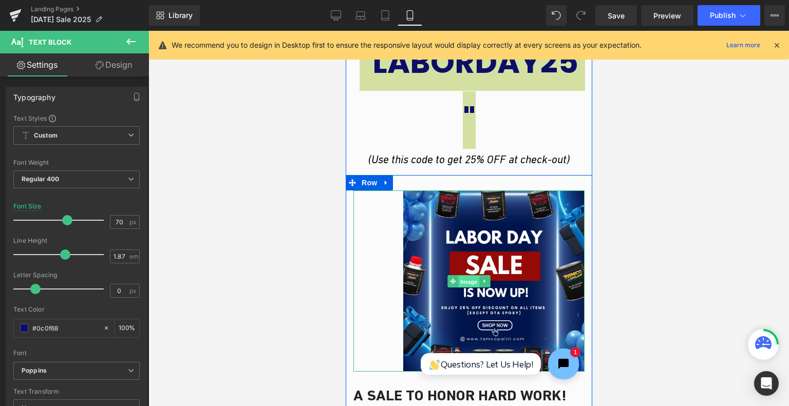
click at [467, 275] on span "Image" at bounding box center [468, 281] width 22 height 12
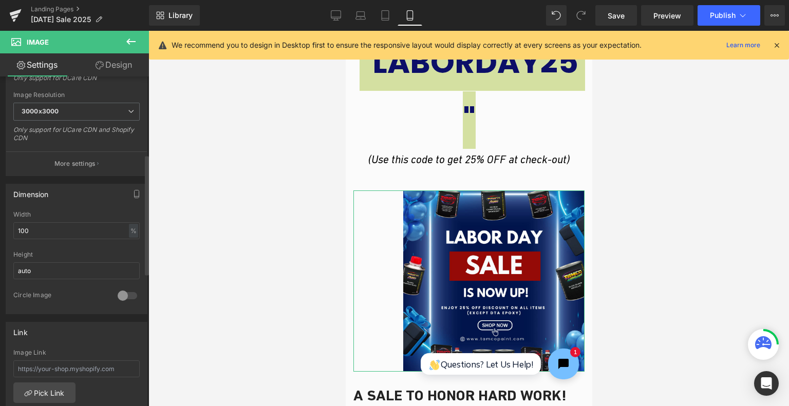
scroll to position [359, 0]
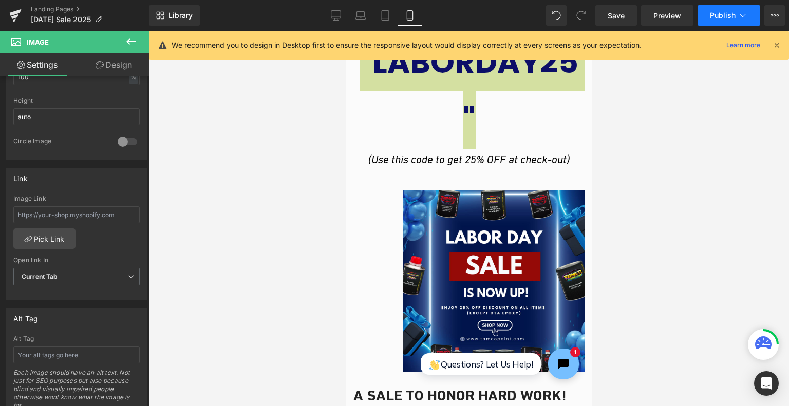
click at [725, 18] on span "Publish" at bounding box center [723, 15] width 26 height 8
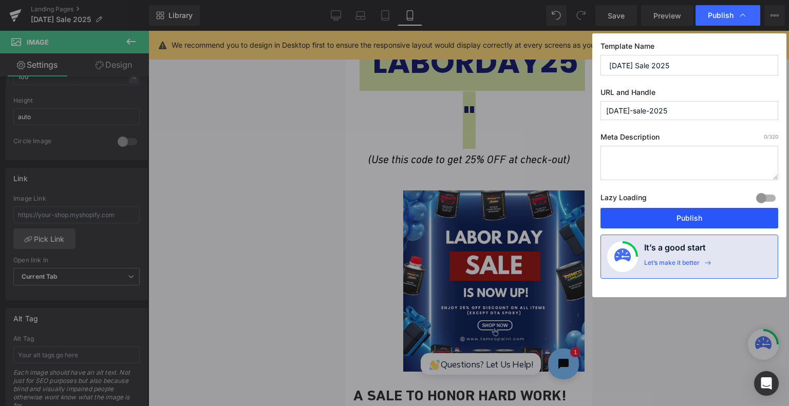
click at [685, 211] on button "Publish" at bounding box center [689, 218] width 178 height 21
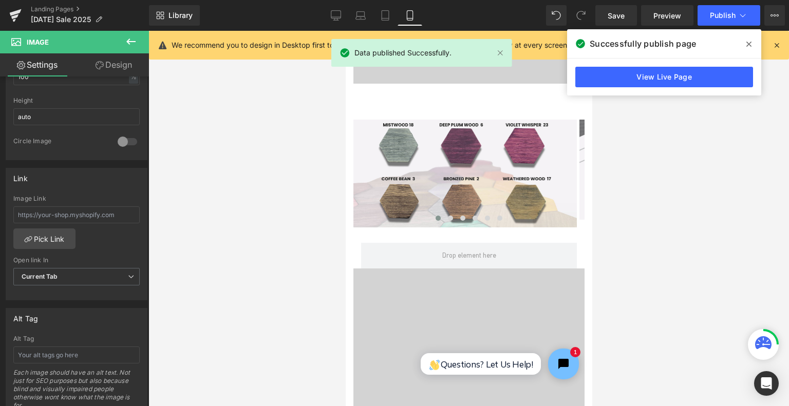
scroll to position [1906, 0]
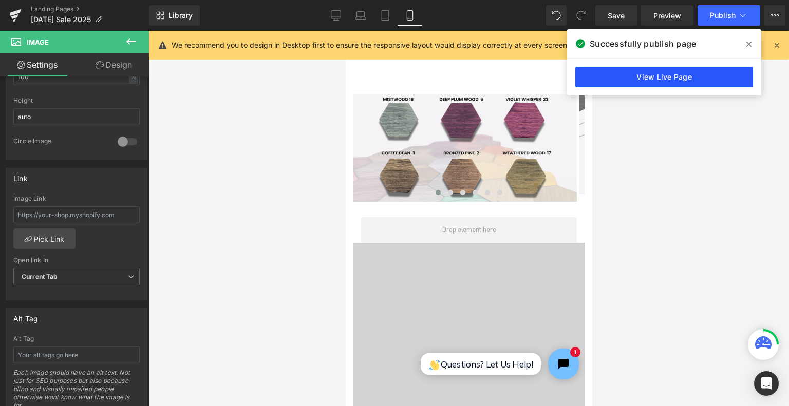
click at [682, 80] on link "View Live Page" at bounding box center [664, 77] width 178 height 21
